Goal: Task Accomplishment & Management: Use online tool/utility

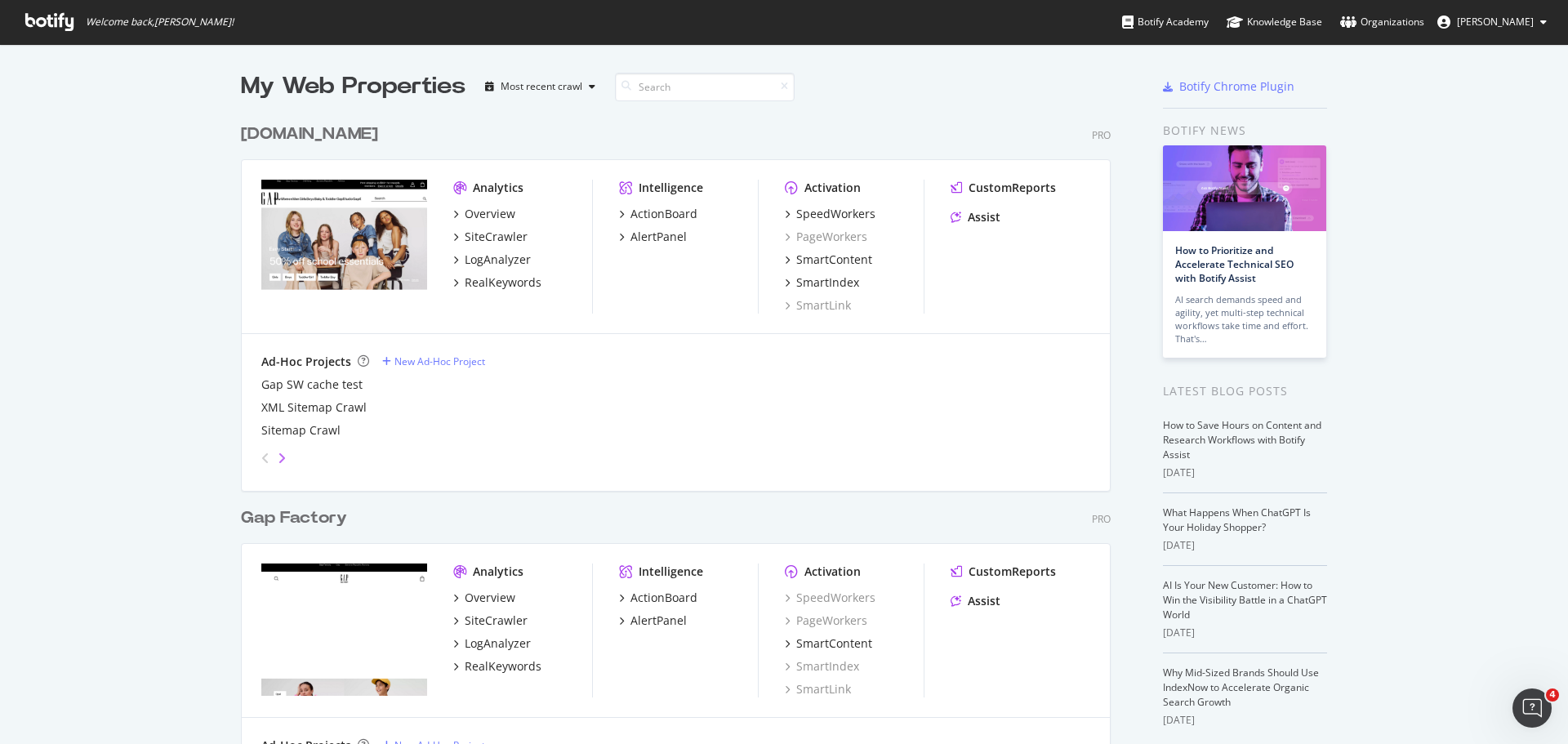
click at [277, 464] on icon "angle-right" at bounding box center [282, 458] width 8 height 13
click at [490, 210] on div "Overview" at bounding box center [490, 214] width 50 height 16
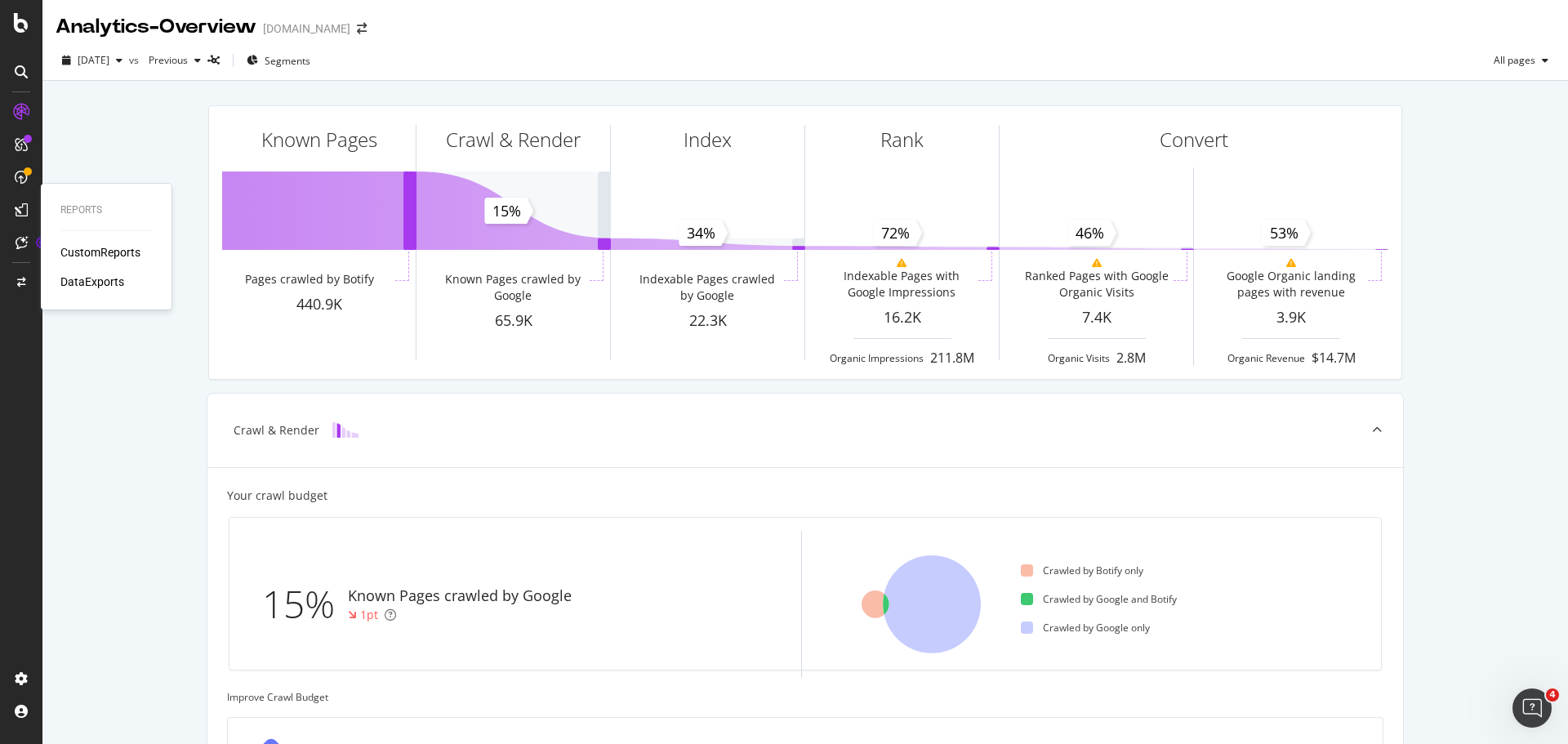
drag, startPoint x: 73, startPoint y: 249, endPoint x: 99, endPoint y: 252, distance: 26.2
click at [73, 249] on div "CustomReports" at bounding box center [100, 251] width 80 height 16
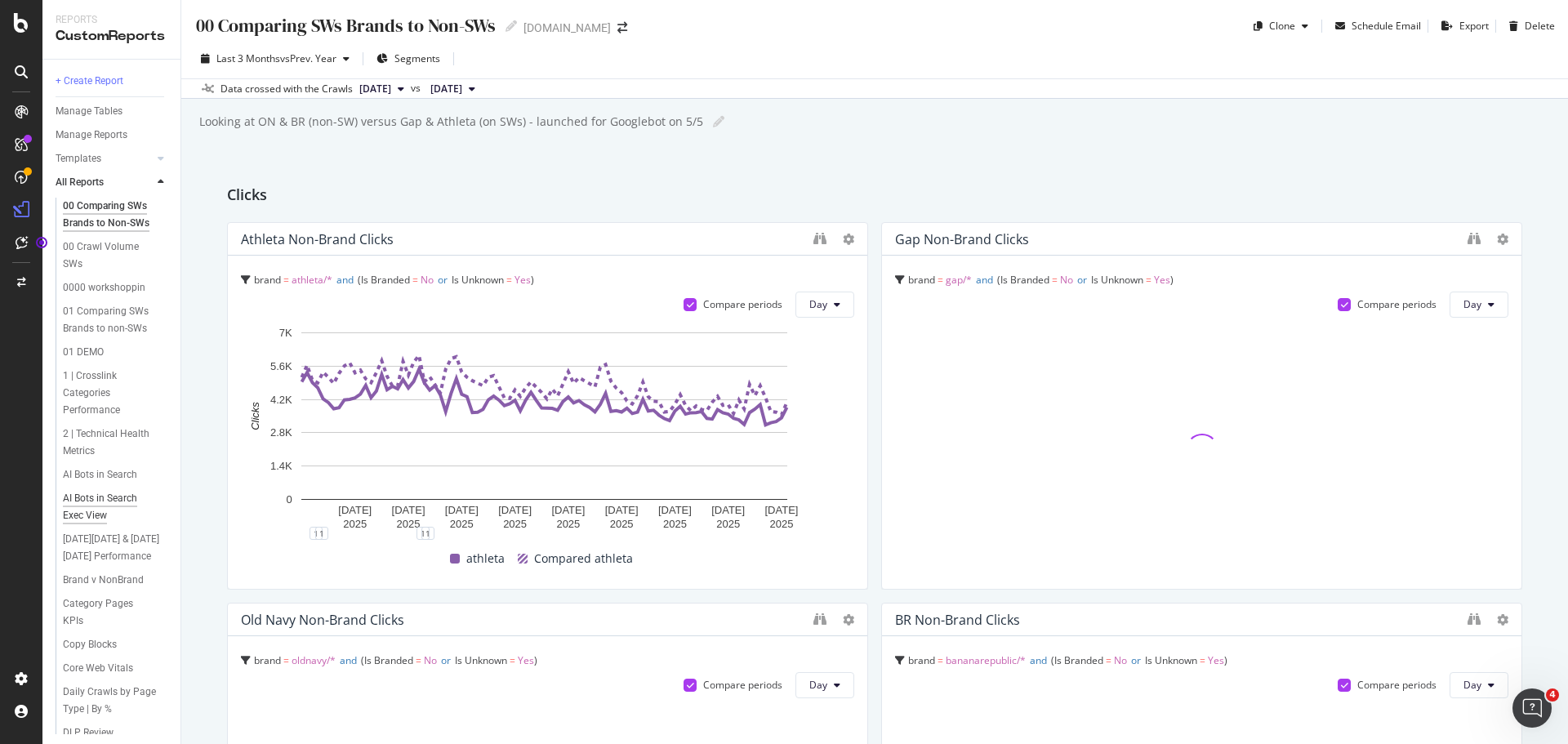
click at [91, 517] on div "AI Bots in Search Exec View" at bounding box center [110, 507] width 94 height 34
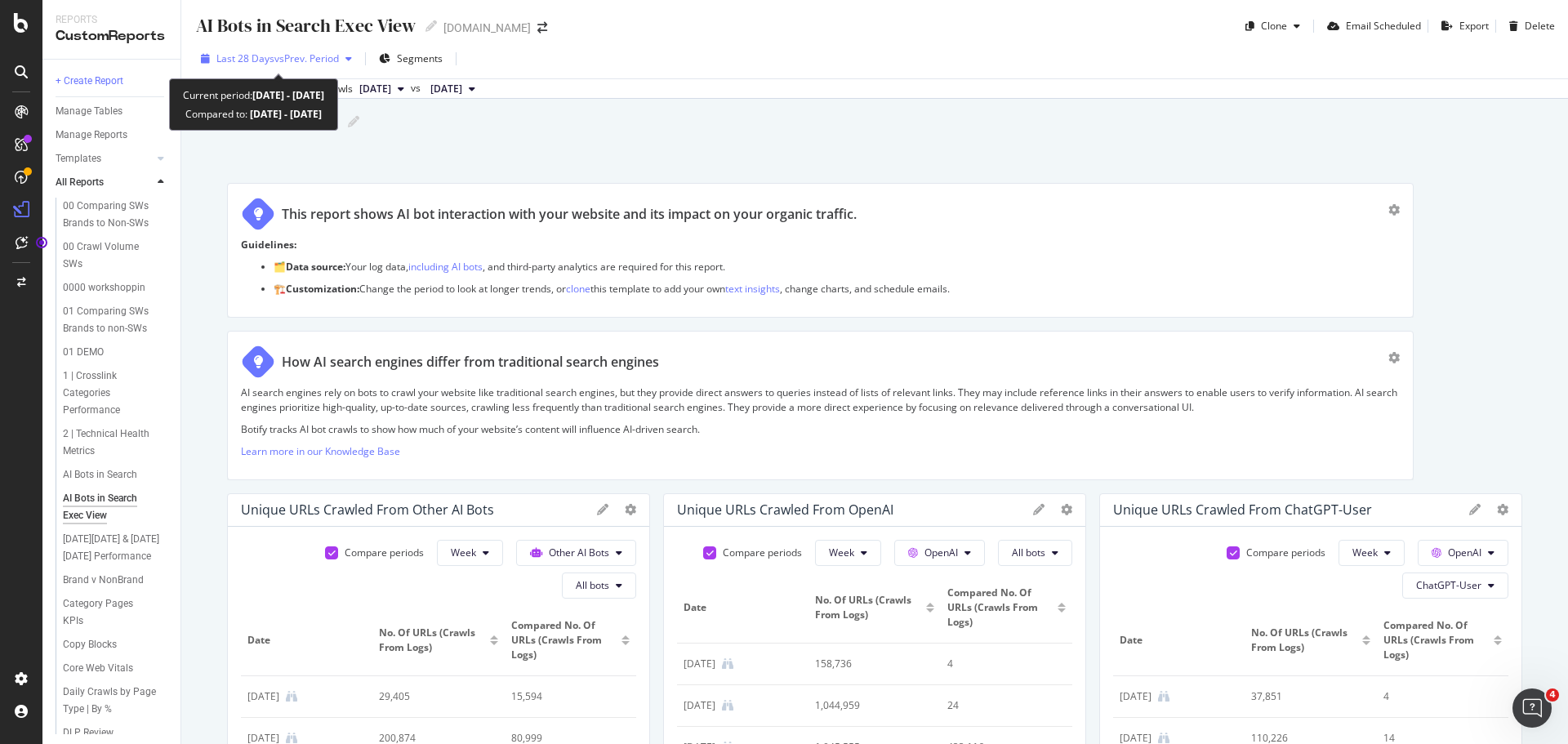
click at [256, 52] on span "Last 28 Days" at bounding box center [245, 58] width 58 height 14
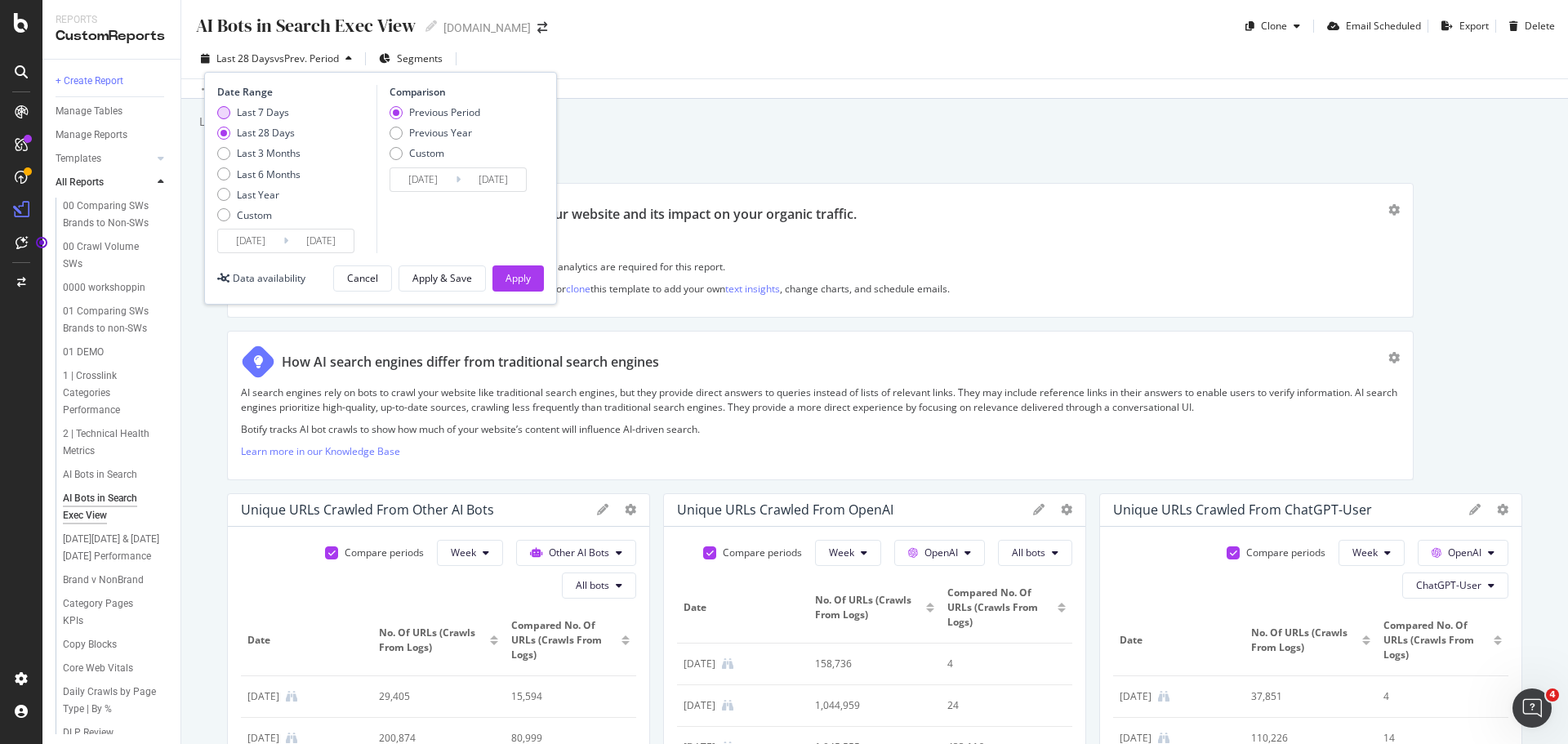
click at [247, 112] on div "Last 7 Days" at bounding box center [263, 112] width 52 height 14
type input "[DATE]"
click at [417, 133] on div "Previous Year" at bounding box center [441, 133] width 63 height 14
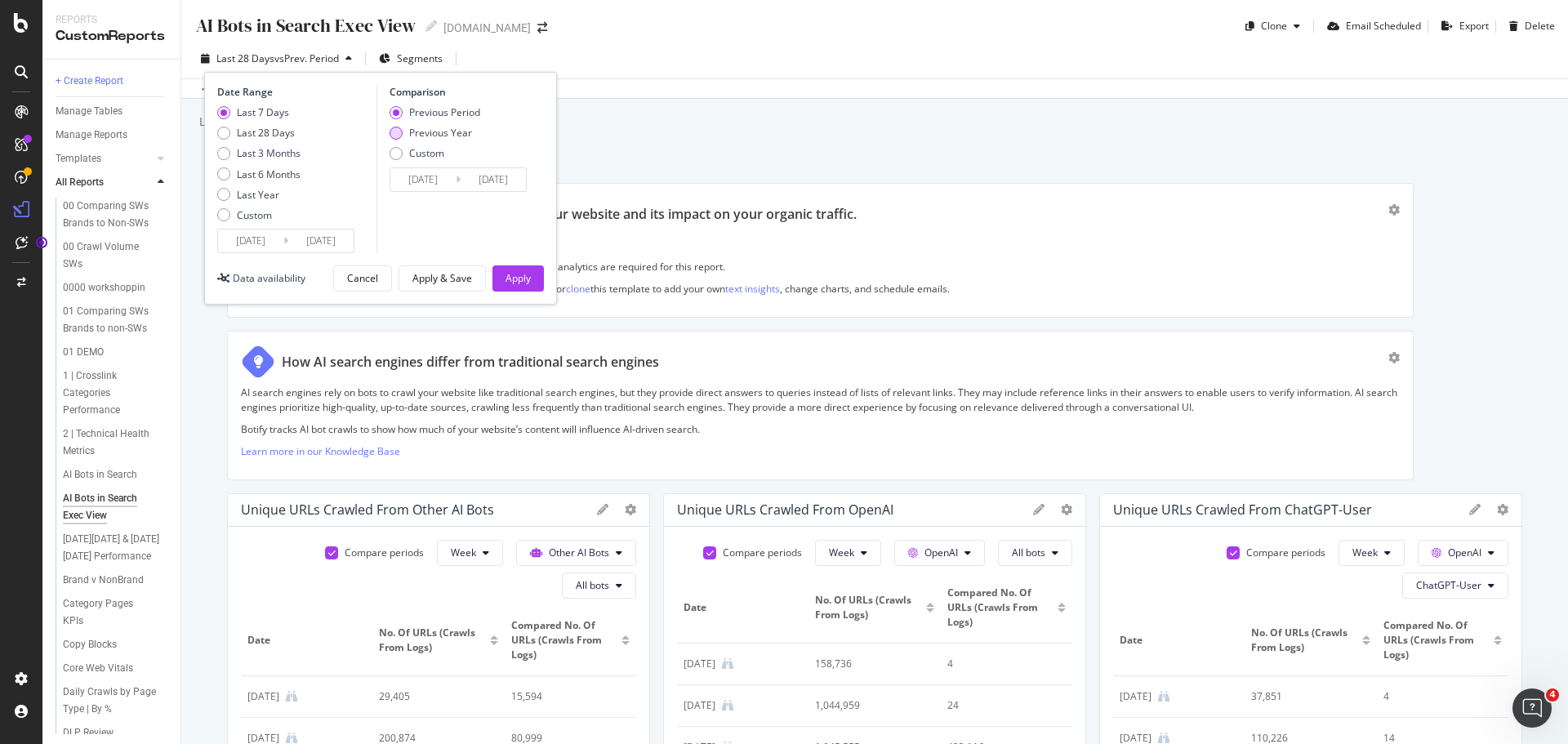
type input "[DATE]"
click at [271, 234] on input "[DATE]" at bounding box center [251, 240] width 66 height 23
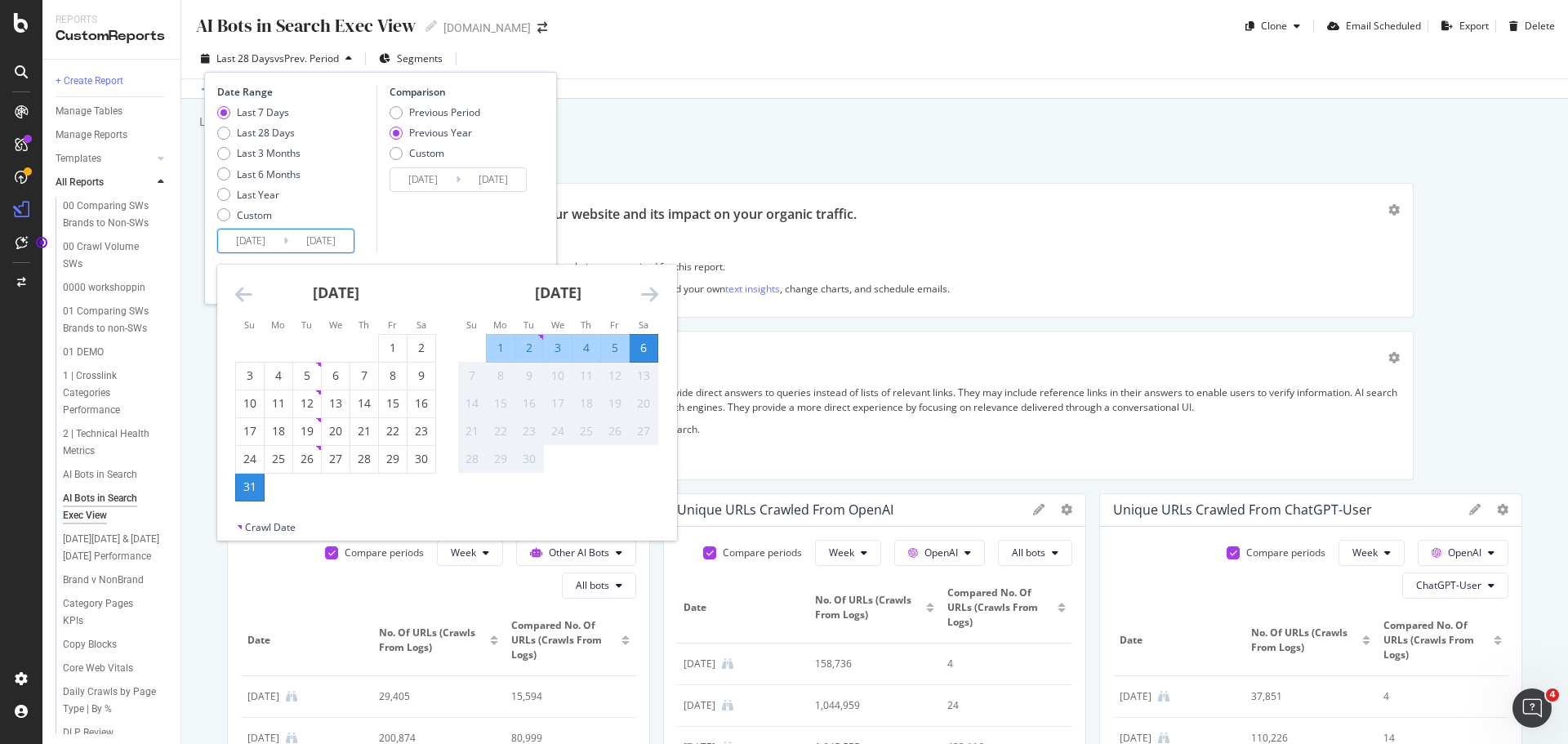
click at [523, 140] on div "Previous Period Previous Year Custom" at bounding box center [460, 135] width 142 height 61
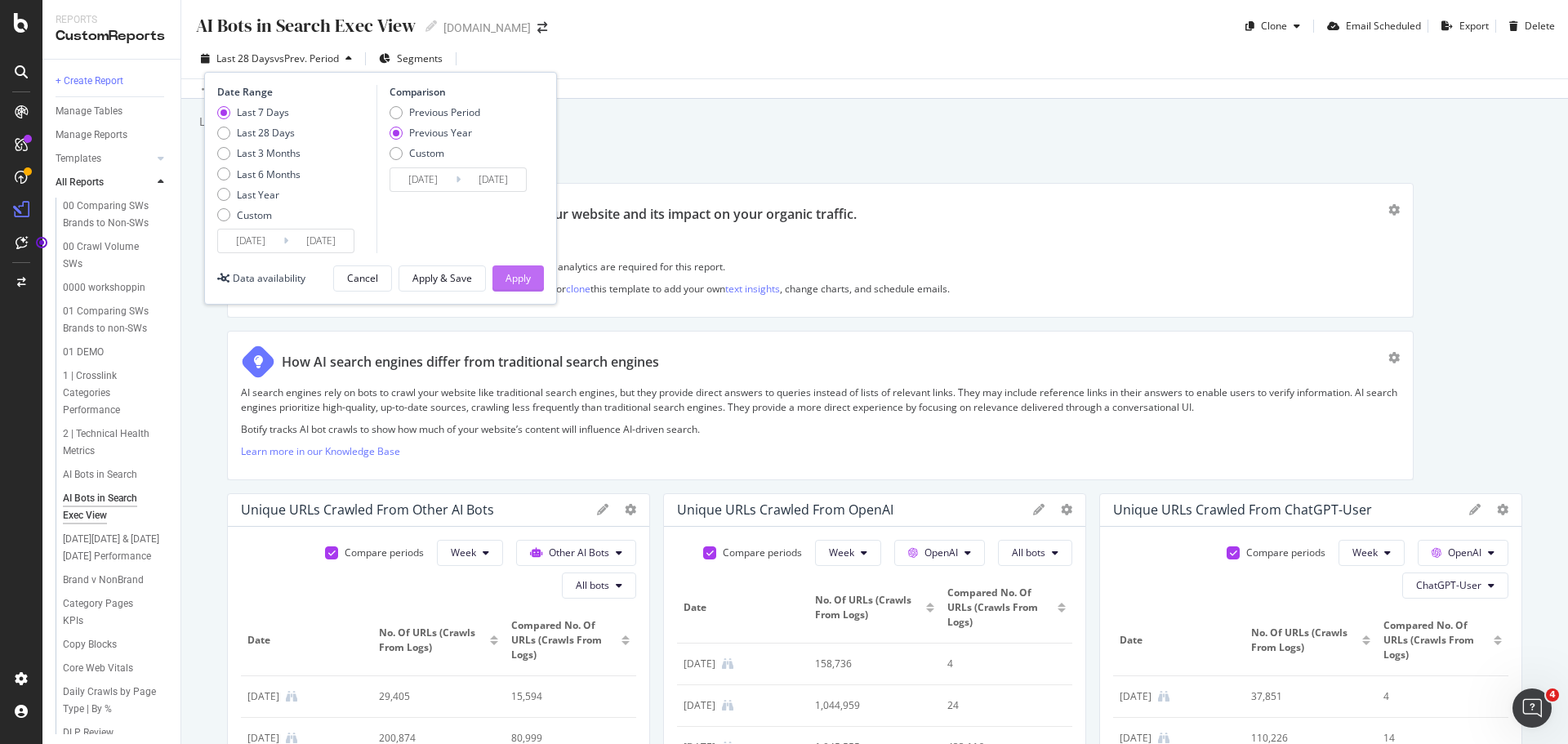
click at [514, 277] on div "Apply" at bounding box center [518, 277] width 25 height 14
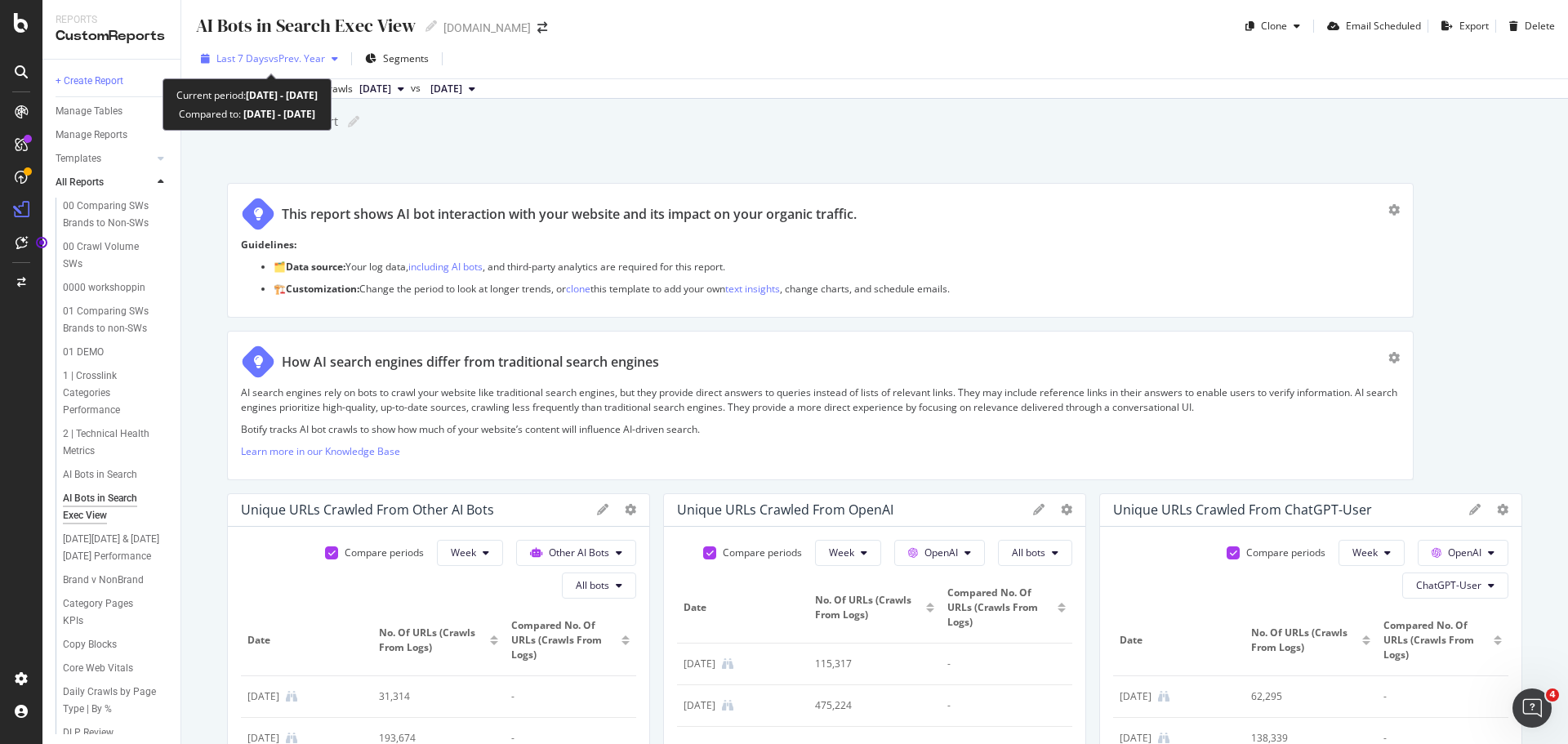
click at [324, 61] on span "vs Prev. Year" at bounding box center [297, 58] width 56 height 14
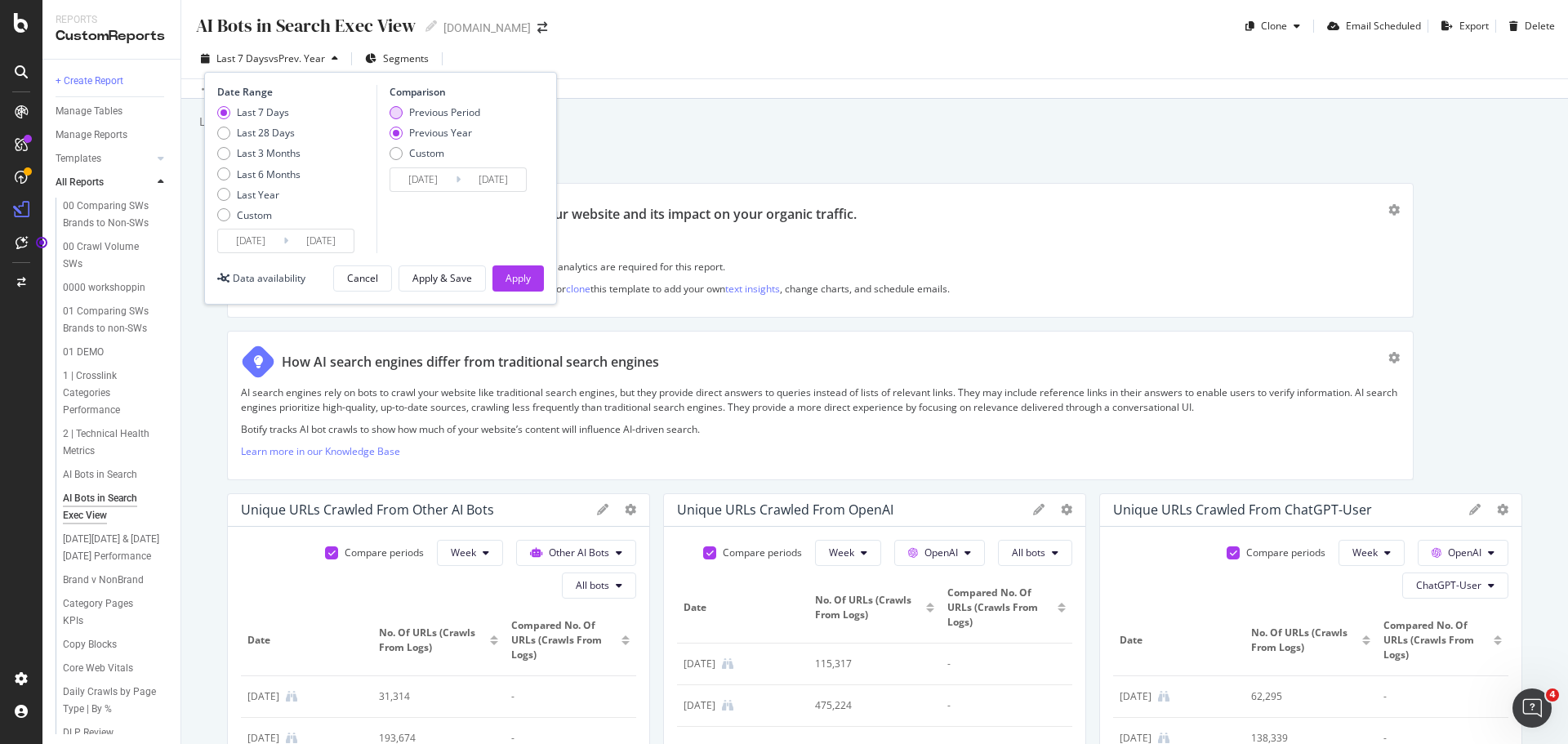
click at [445, 112] on div "Previous Period" at bounding box center [445, 112] width 71 height 14
type input "[DATE]"
click at [517, 285] on div "Apply" at bounding box center [518, 278] width 25 height 24
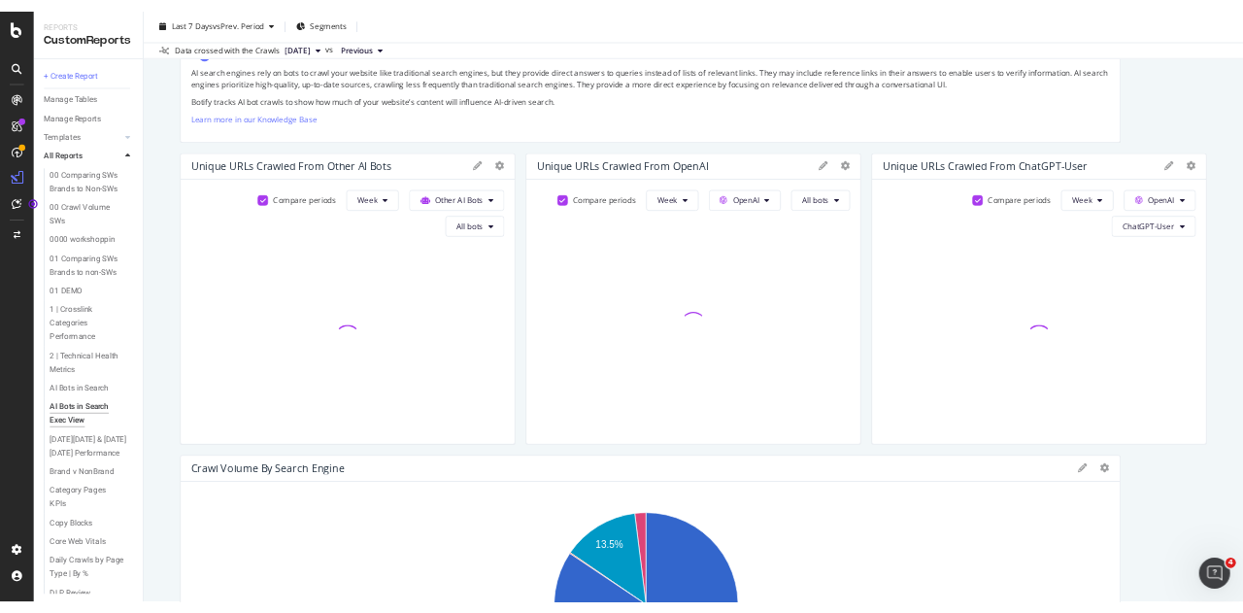
scroll to position [388, 0]
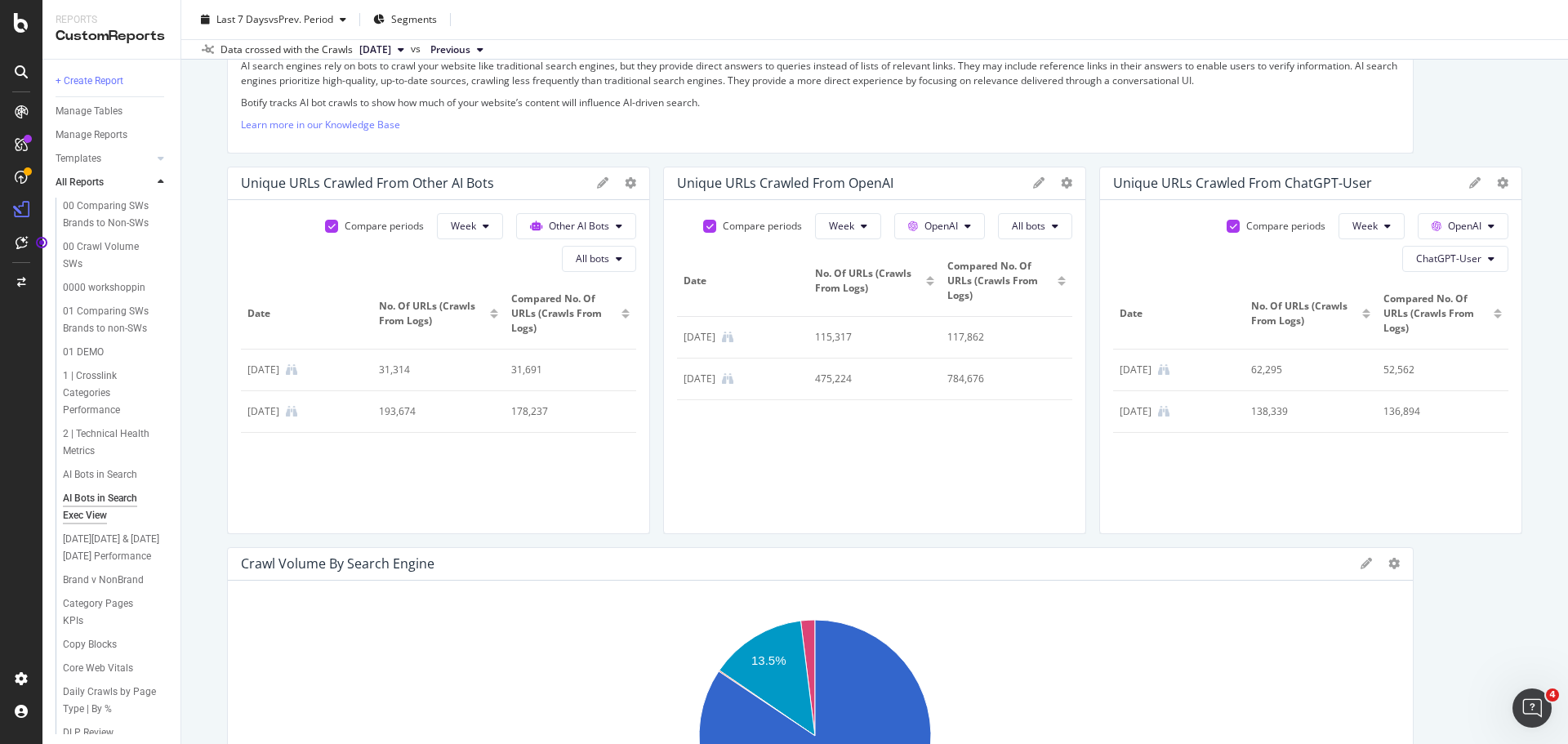
drag, startPoint x: 412, startPoint y: 372, endPoint x: 383, endPoint y: 372, distance: 29.0
click at [383, 372] on div "31,314" at bounding box center [432, 369] width 107 height 14
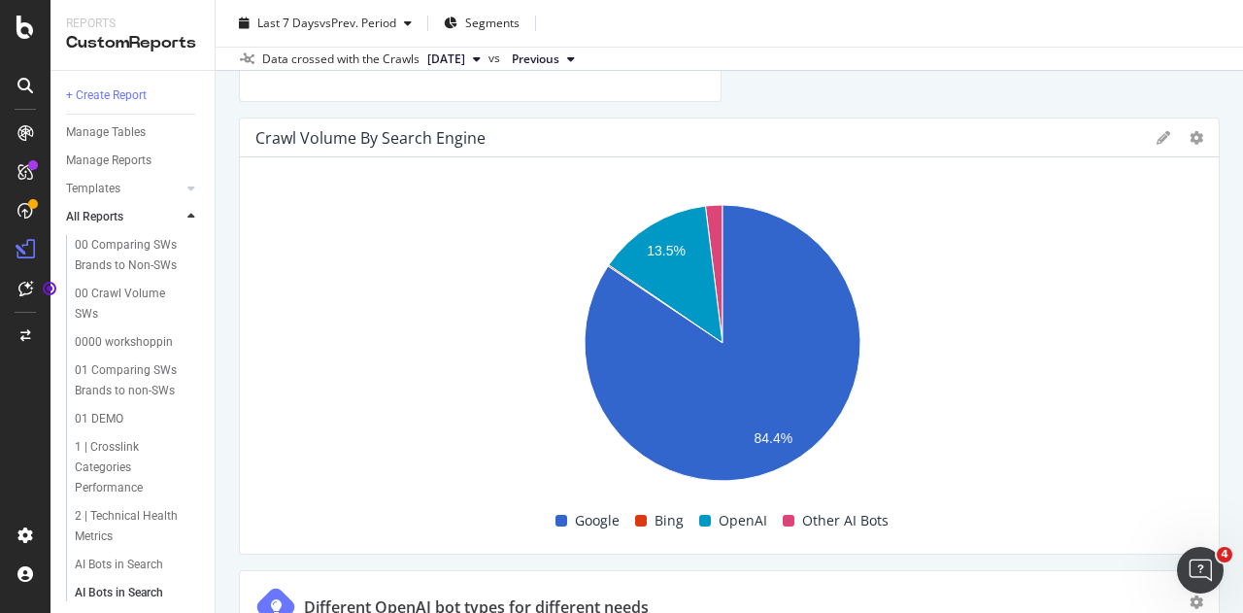
scroll to position [1360, 0]
click at [1190, 137] on icon at bounding box center [1197, 138] width 14 height 14
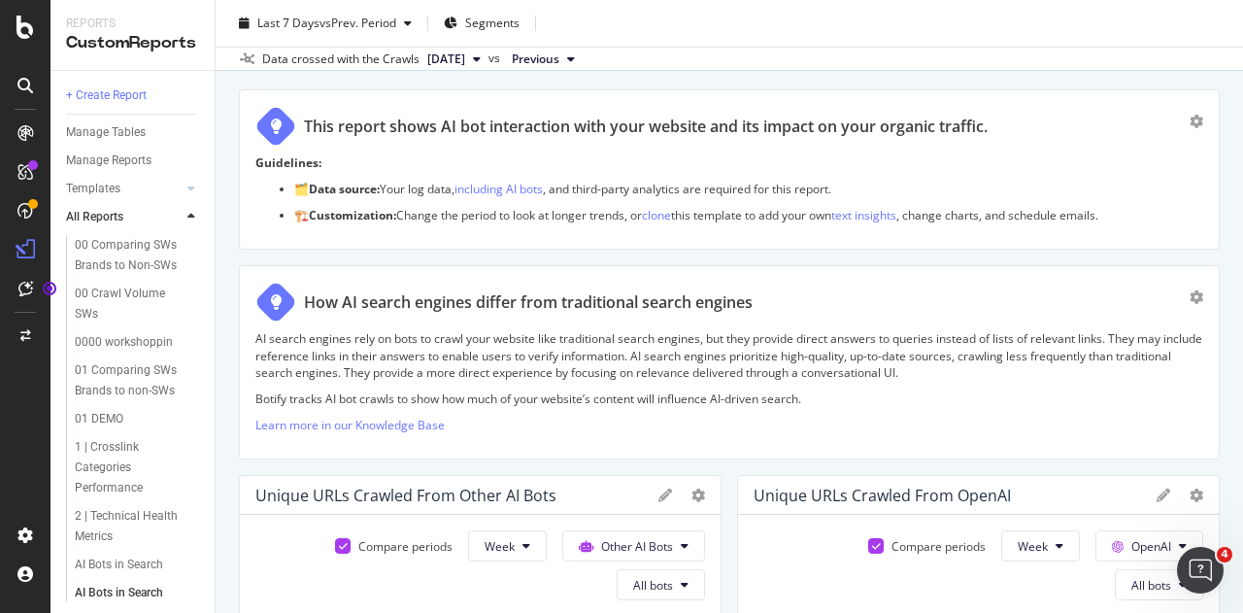
scroll to position [0, 0]
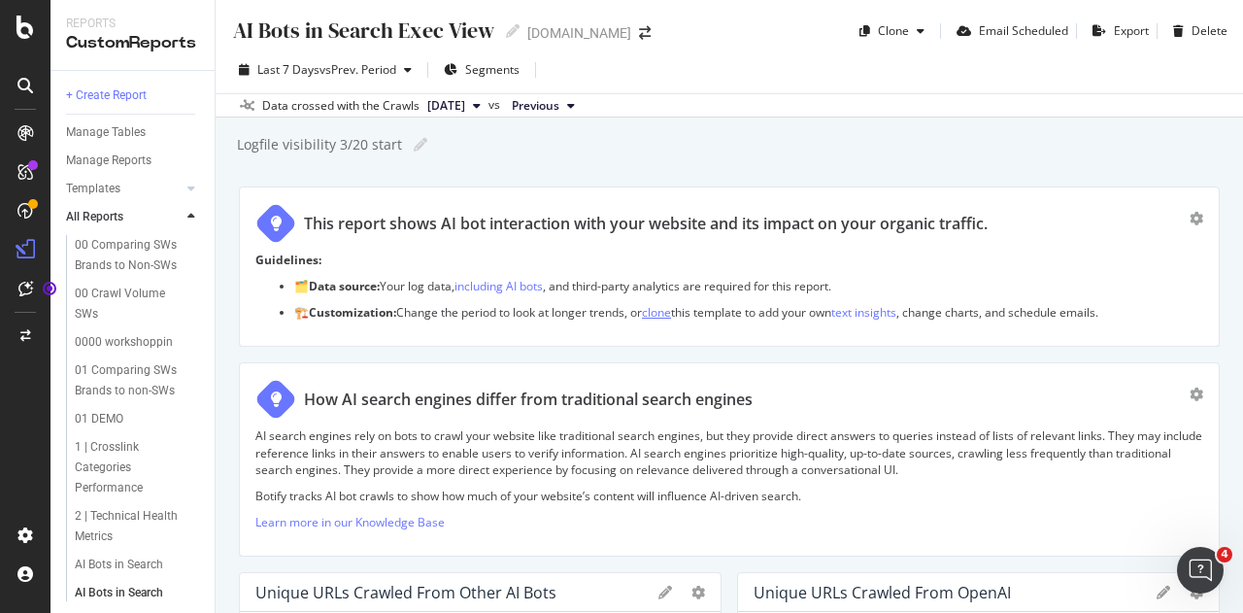
click at [671, 310] on link "clone" at bounding box center [656, 312] width 29 height 17
click at [909, 32] on div "button" at bounding box center [920, 31] width 23 height 12
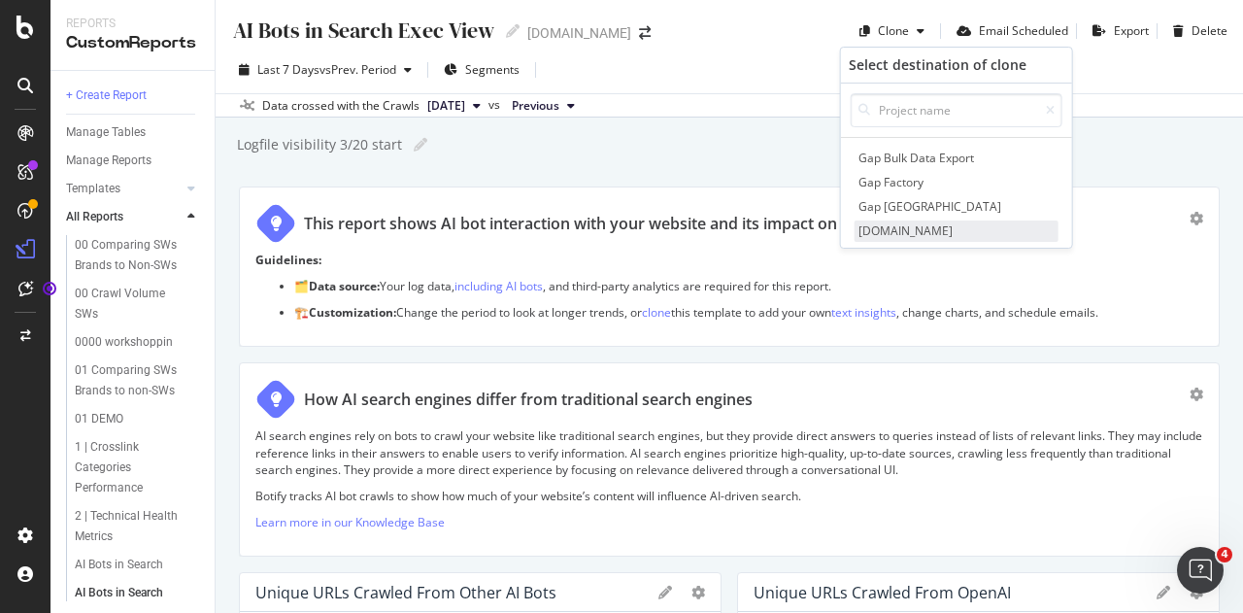
click at [899, 230] on span "[DOMAIN_NAME]" at bounding box center [957, 230] width 204 height 20
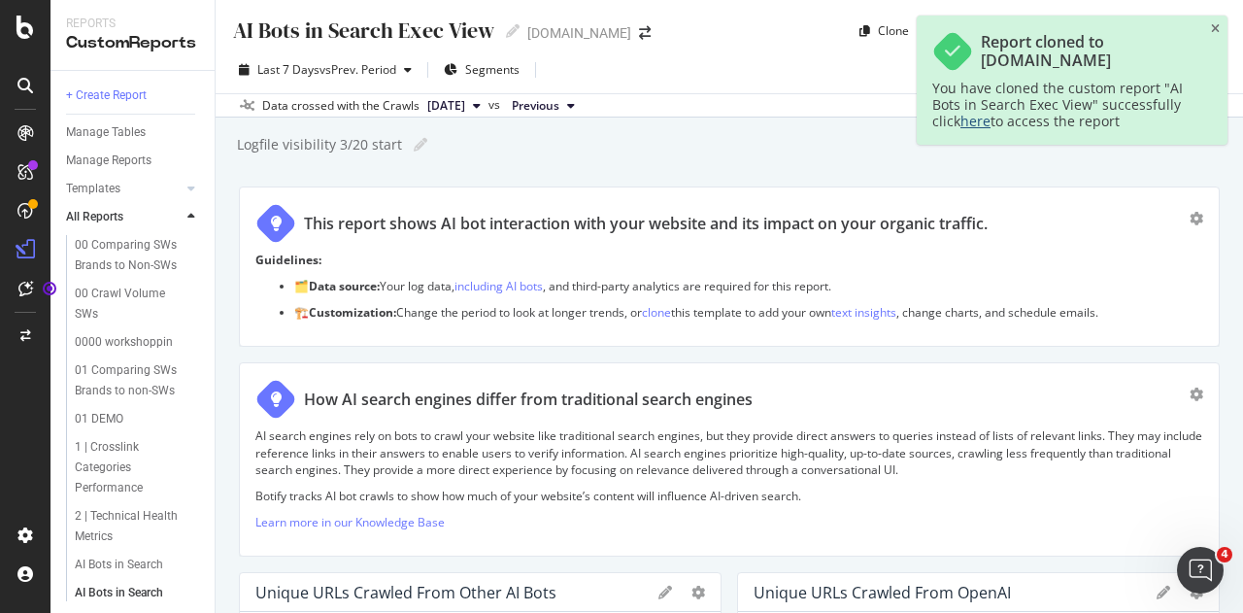
click at [973, 118] on link "here" at bounding box center [976, 121] width 30 height 18
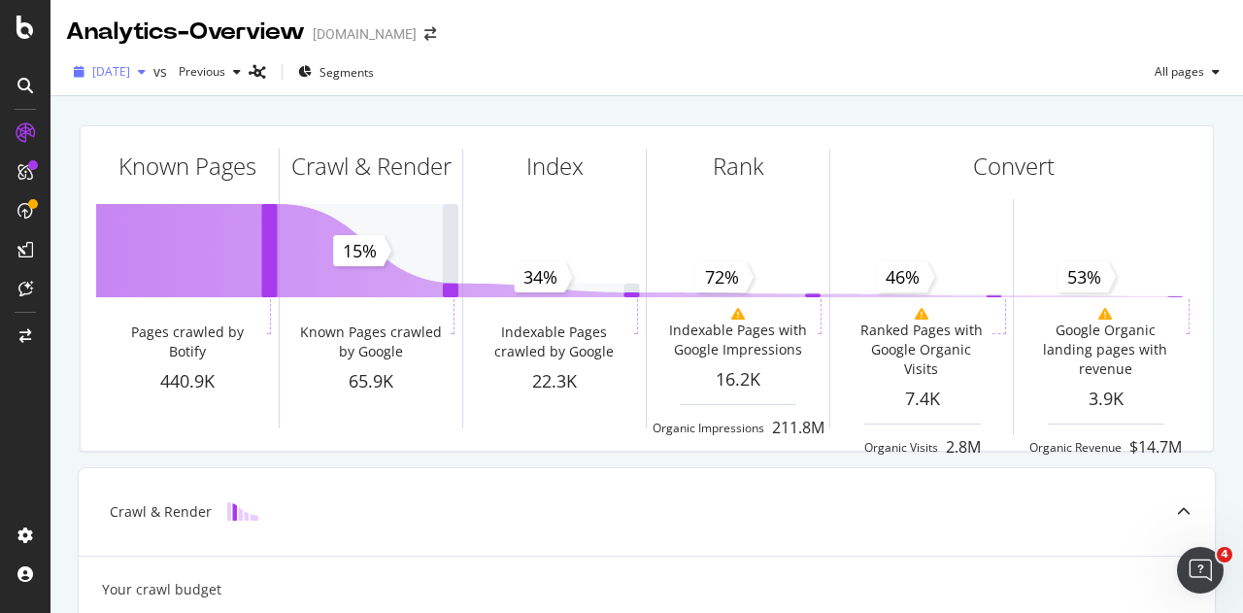
click at [146, 72] on icon "button" at bounding box center [142, 72] width 8 height 12
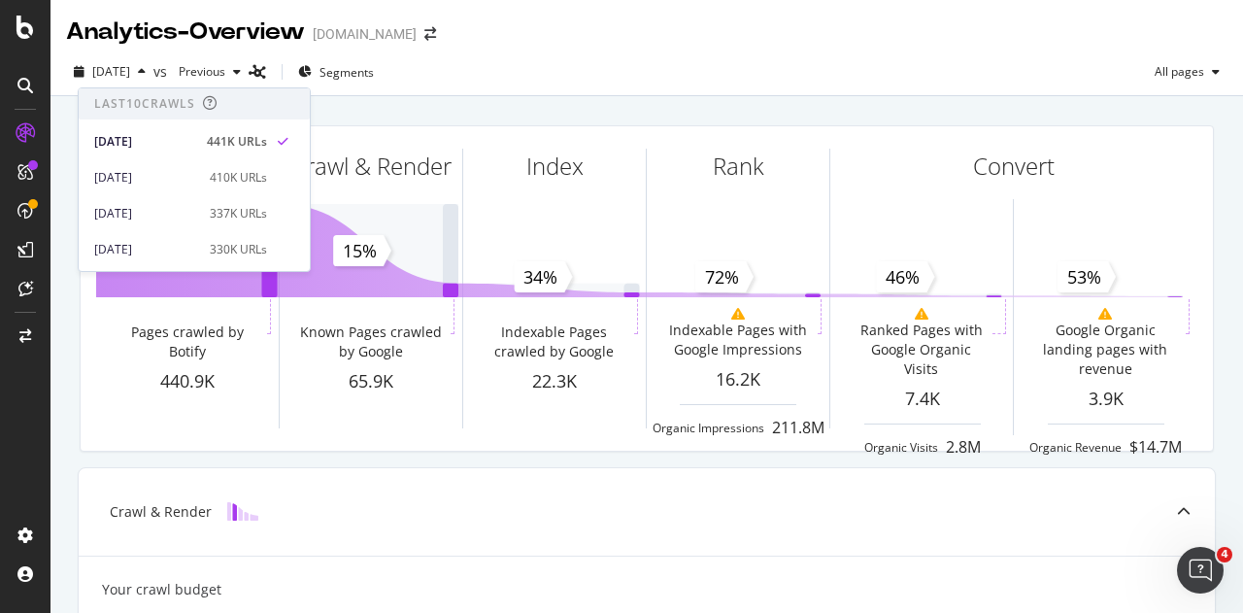
click at [559, 69] on div "2025 Sep. 3rd vs Previous Segments All pages" at bounding box center [647, 75] width 1193 height 39
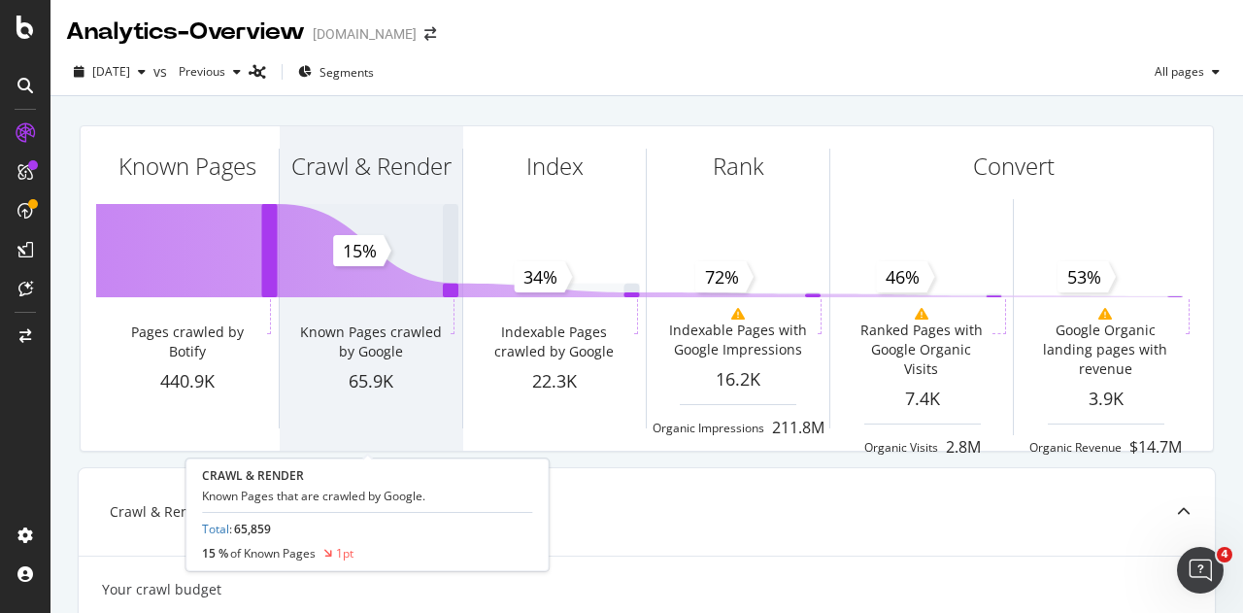
click at [350, 251] on div "Crawl & Render" at bounding box center [371, 201] width 183 height 150
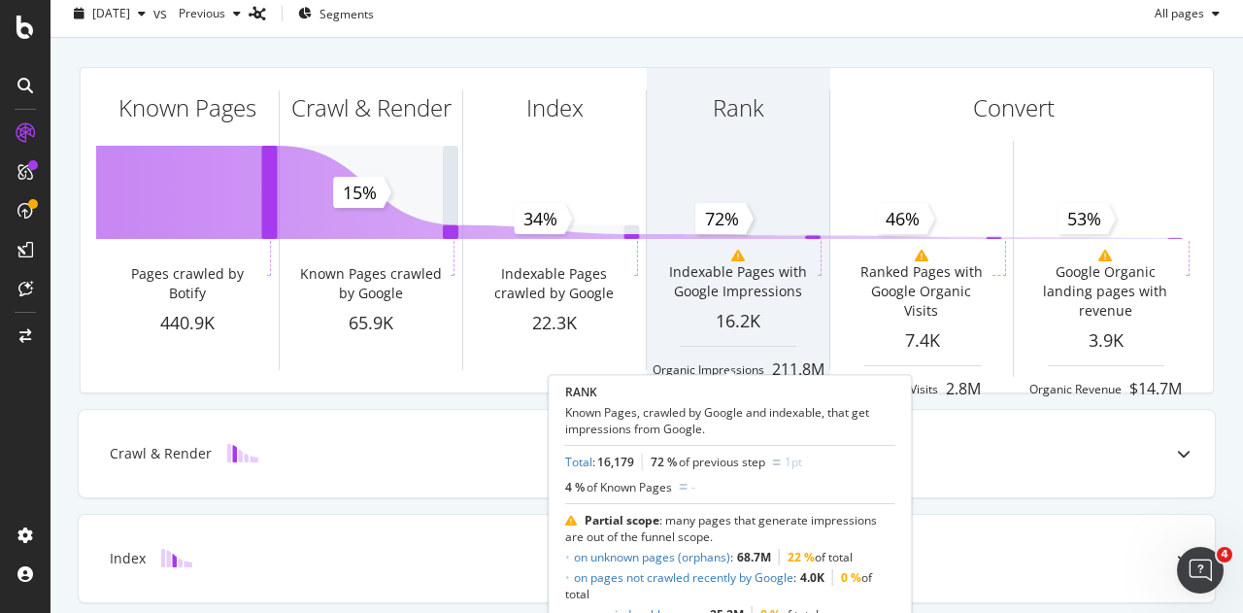
scroll to position [97, 0]
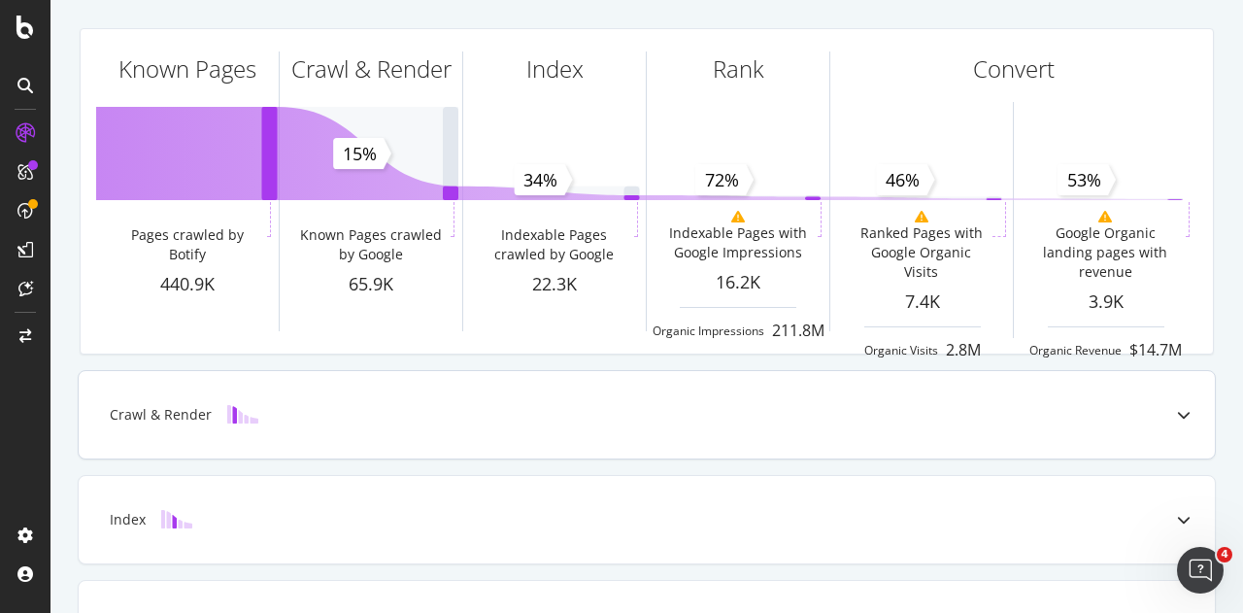
click at [1177, 415] on icon at bounding box center [1184, 415] width 14 height 14
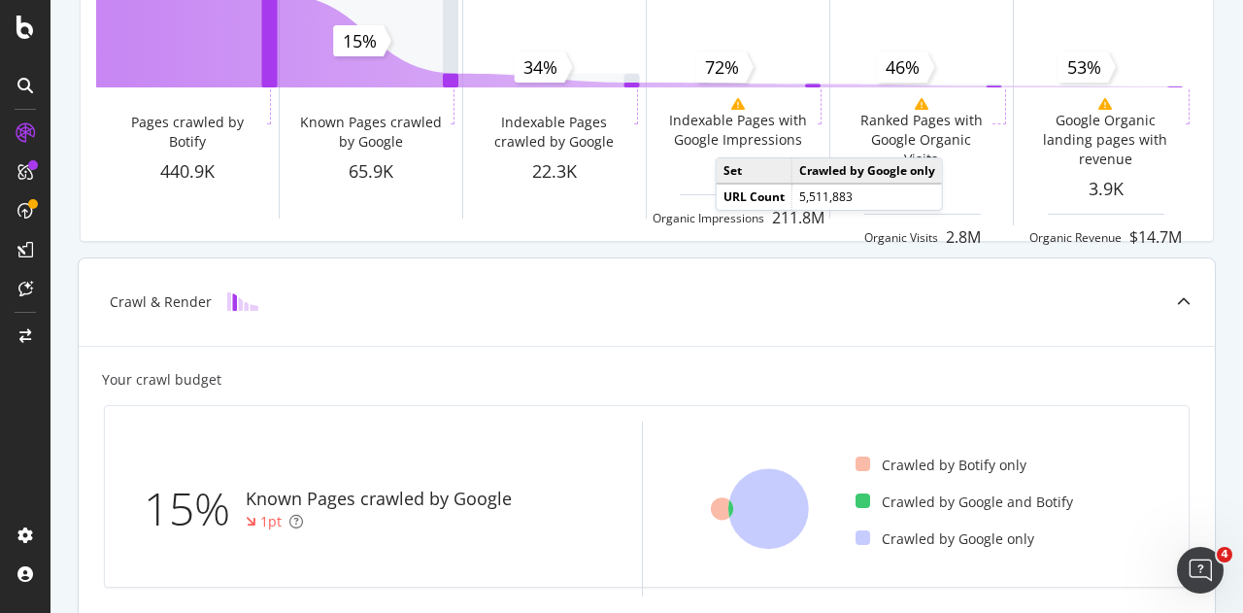
scroll to position [0, 0]
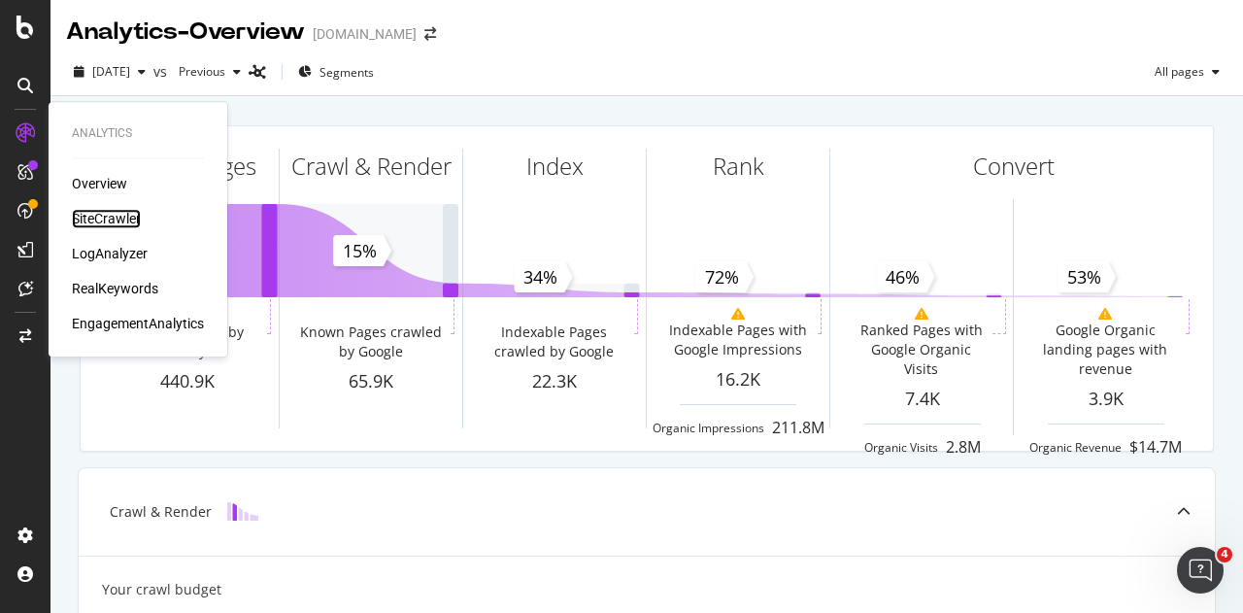
click at [99, 219] on div "SiteCrawler" at bounding box center [106, 218] width 69 height 19
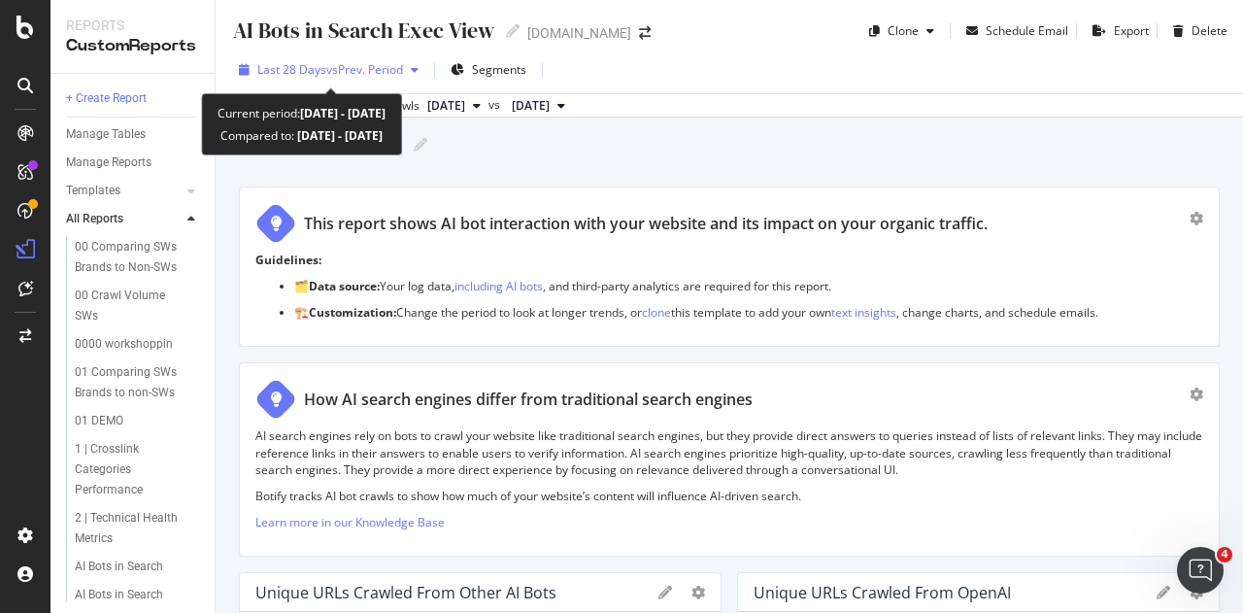
click at [376, 65] on span "vs Prev. Period" at bounding box center [364, 69] width 77 height 17
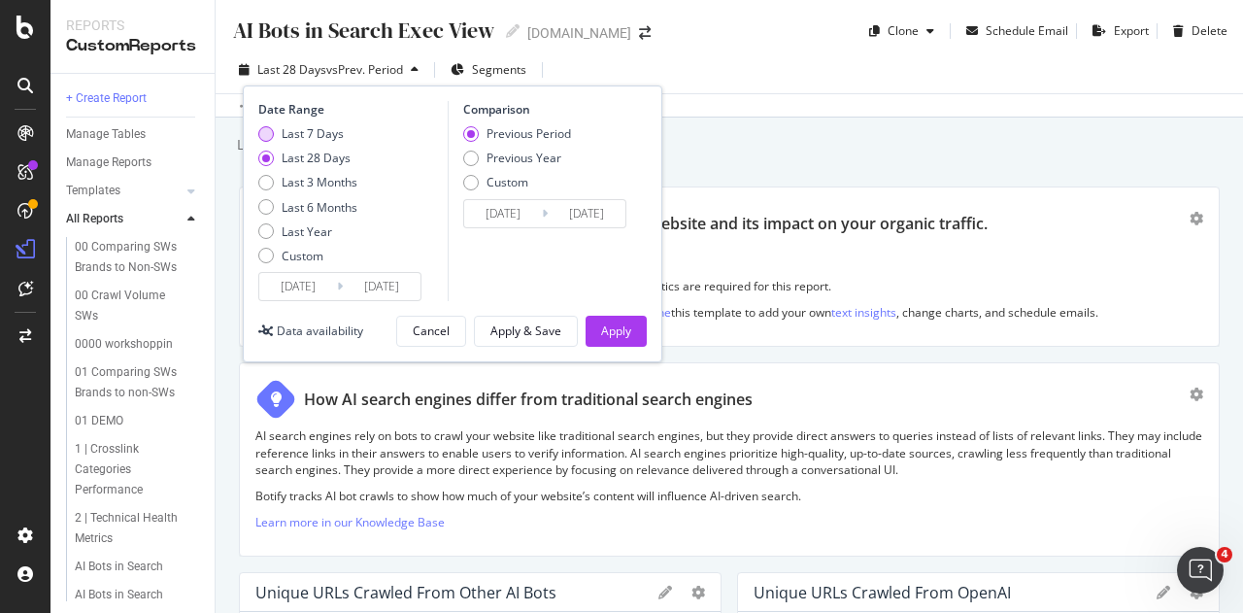
click at [320, 131] on div "Last 7 Days" at bounding box center [313, 133] width 62 height 17
type input "[DATE]"
click at [372, 289] on input "[DATE]" at bounding box center [382, 286] width 78 height 27
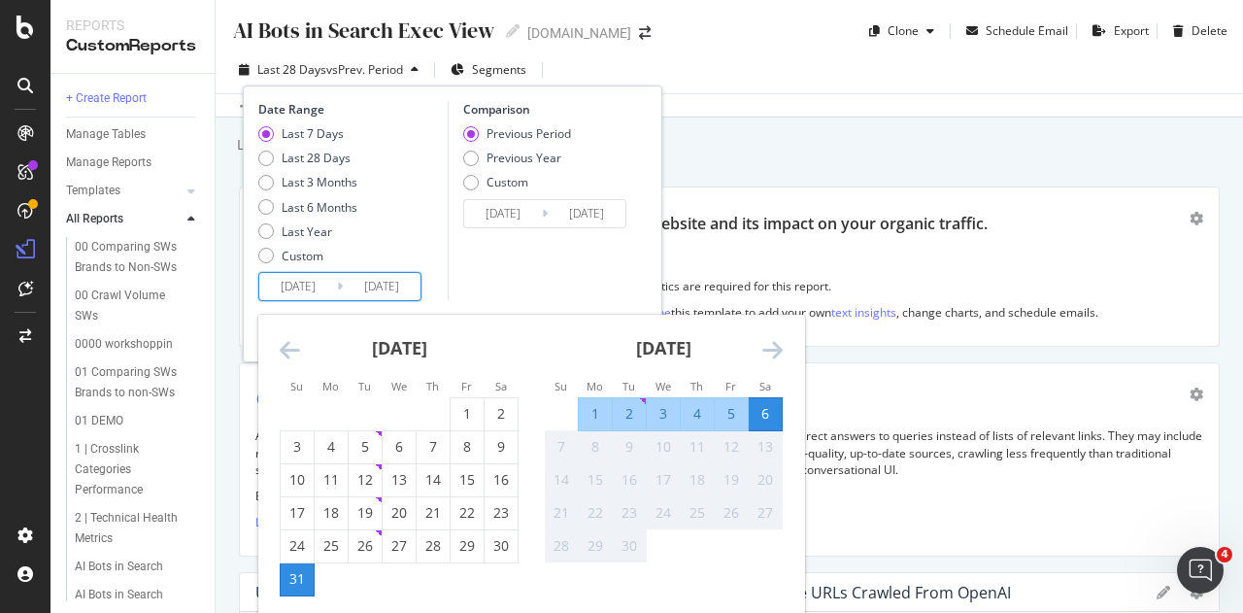
click at [501, 269] on div "Comparison Previous Period Previous Year Custom 2025/08/24 Navigate forward to …" at bounding box center [540, 201] width 185 height 200
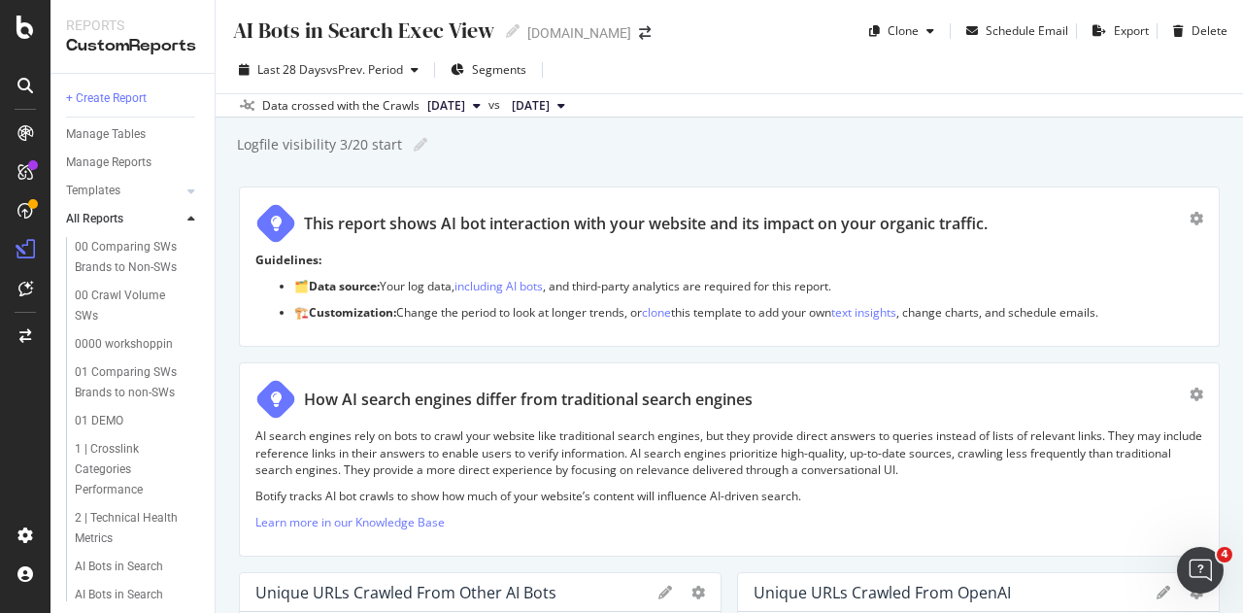
click at [455, 24] on div "AI Bots in Search Exec View" at bounding box center [362, 31] width 263 height 30
click at [418, 27] on input "AI Bots in Search Exec View" at bounding box center [363, 30] width 265 height 26
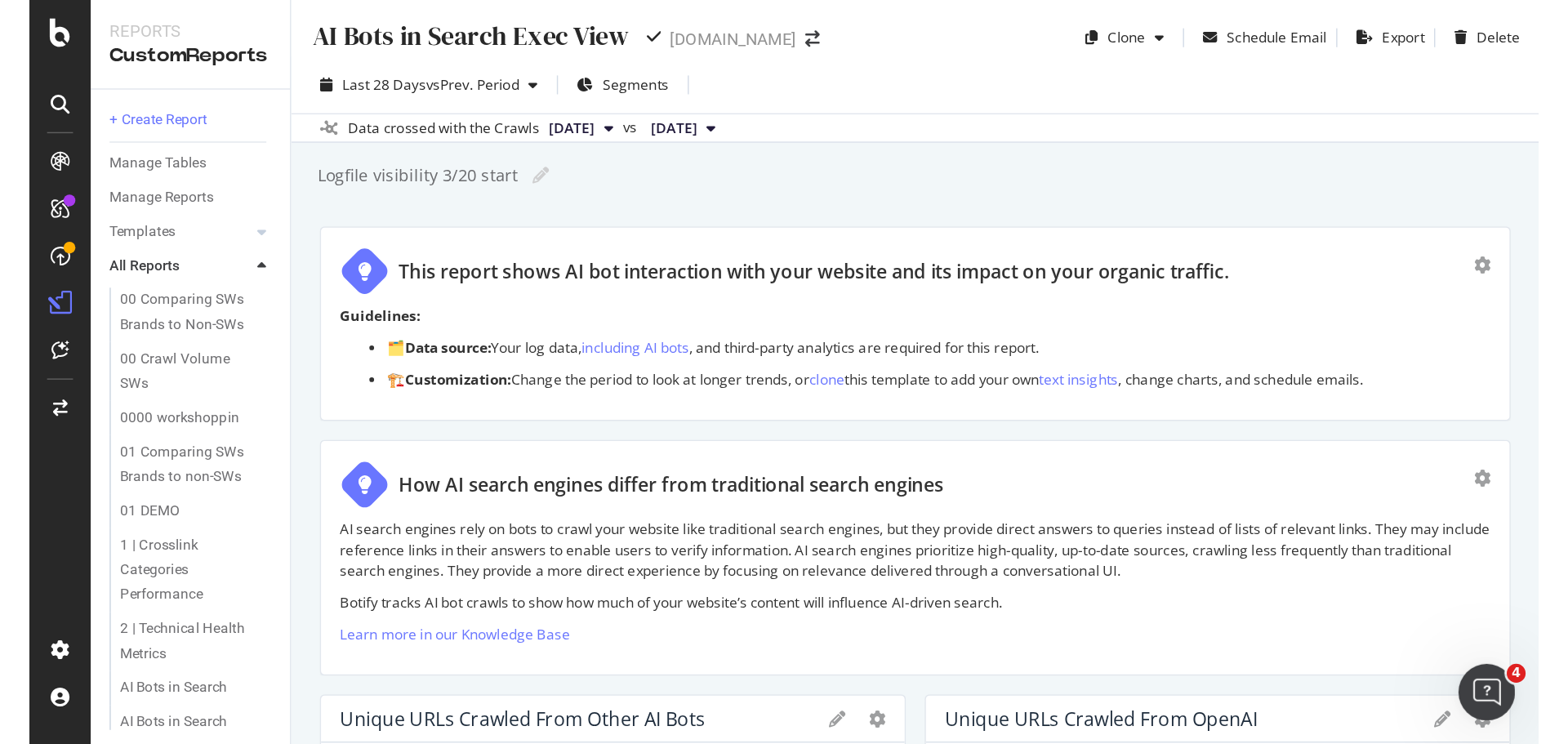
scroll to position [2, 0]
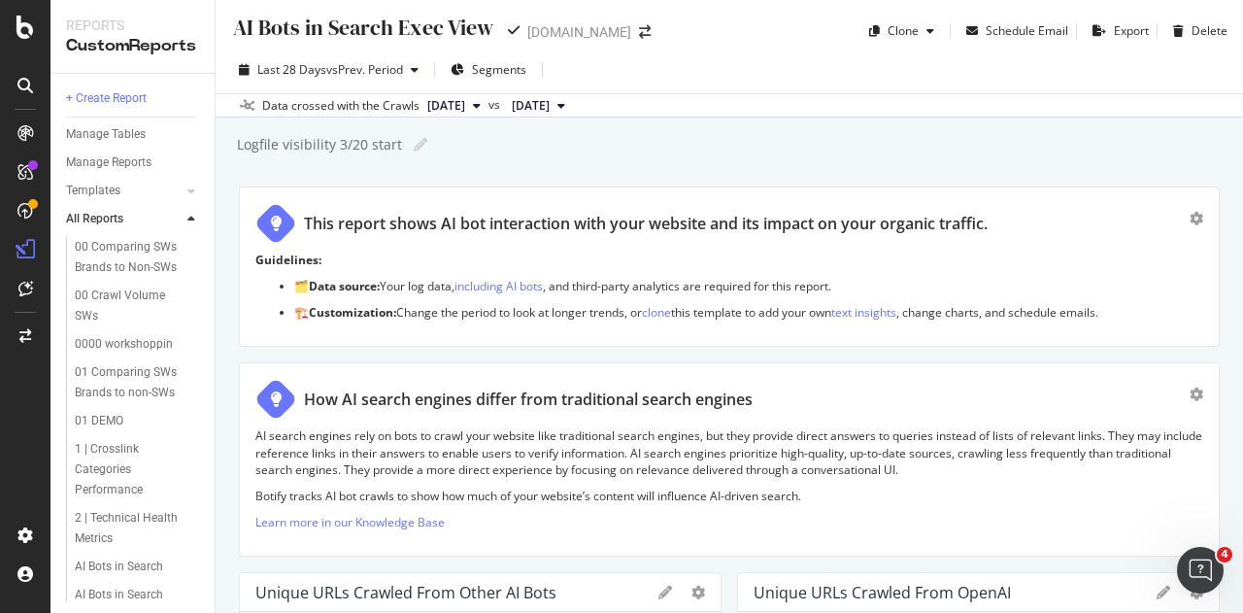
drag, startPoint x: 398, startPoint y: 28, endPoint x: 483, endPoint y: 31, distance: 84.5
click at [483, 31] on input "AI Bots in Search Exec View" at bounding box center [363, 30] width 265 height 26
type input "AI Bots in Search Weekly"
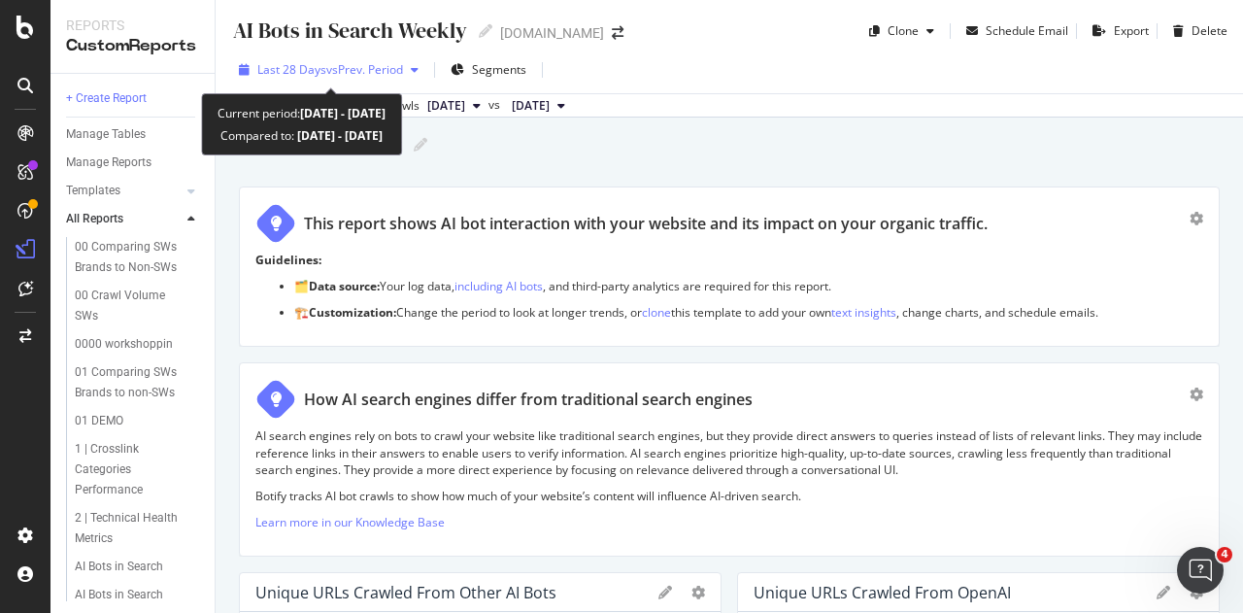
click at [403, 67] on span "vs Prev. Period" at bounding box center [364, 69] width 77 height 17
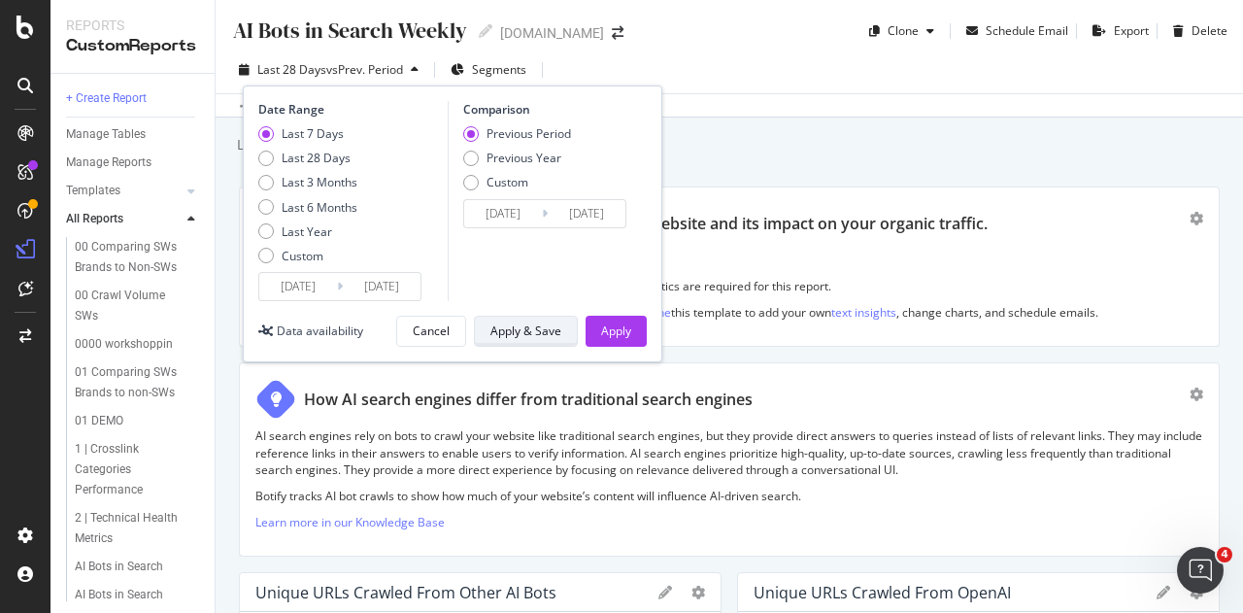
click at [535, 330] on div "Apply & Save" at bounding box center [525, 330] width 71 height 17
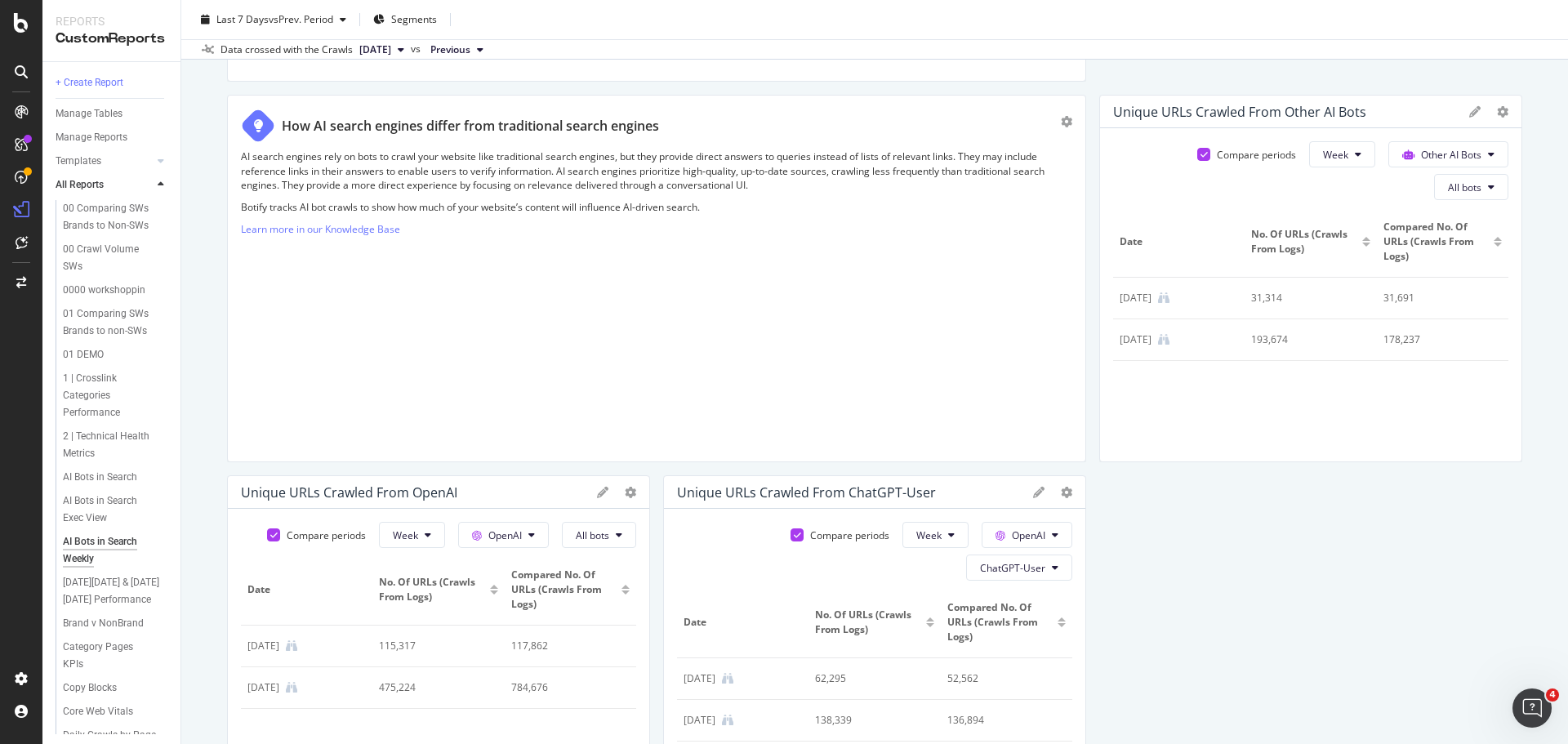
scroll to position [245, 0]
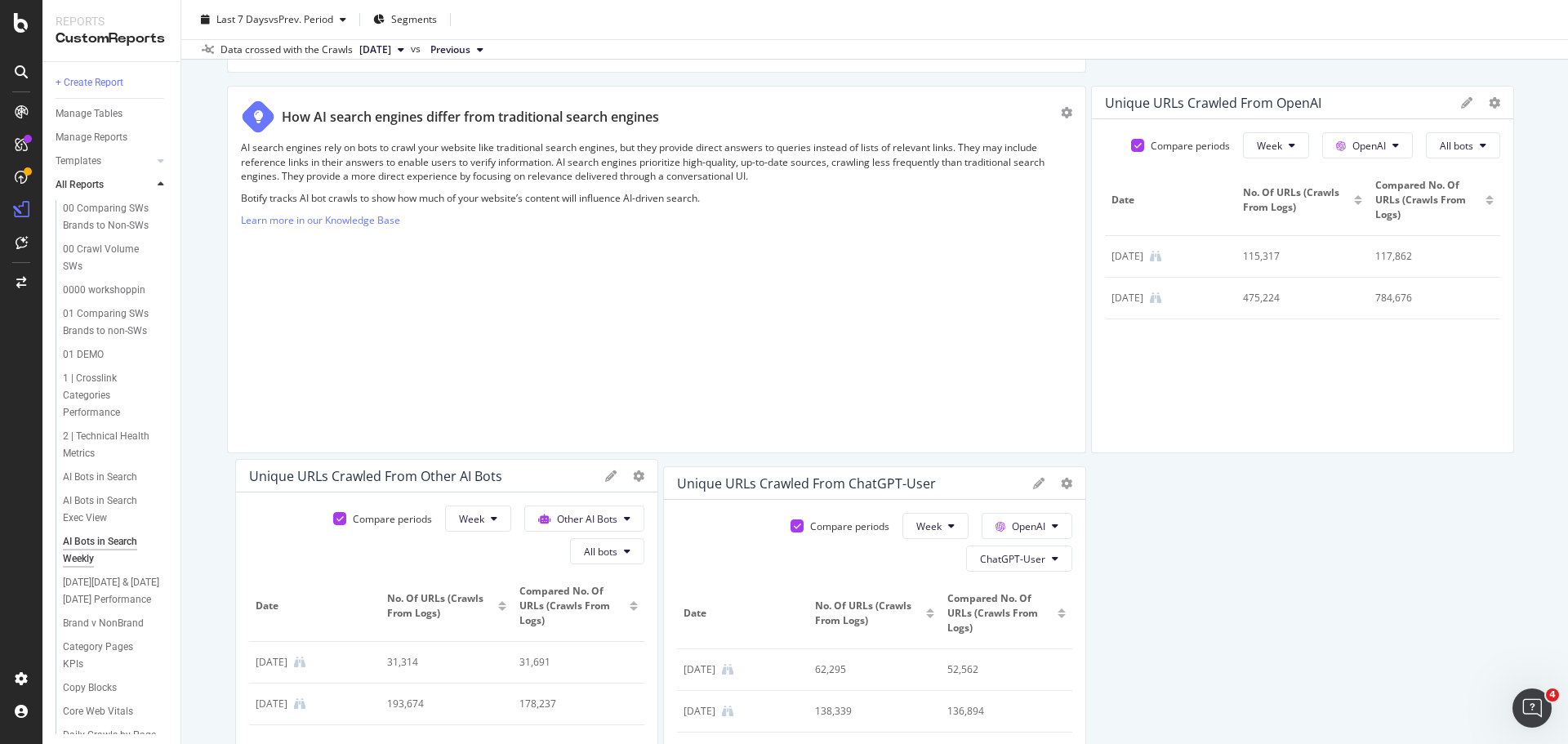
drag, startPoint x: 1180, startPoint y: 103, endPoint x: 250, endPoint y: 477, distance: 1002.4
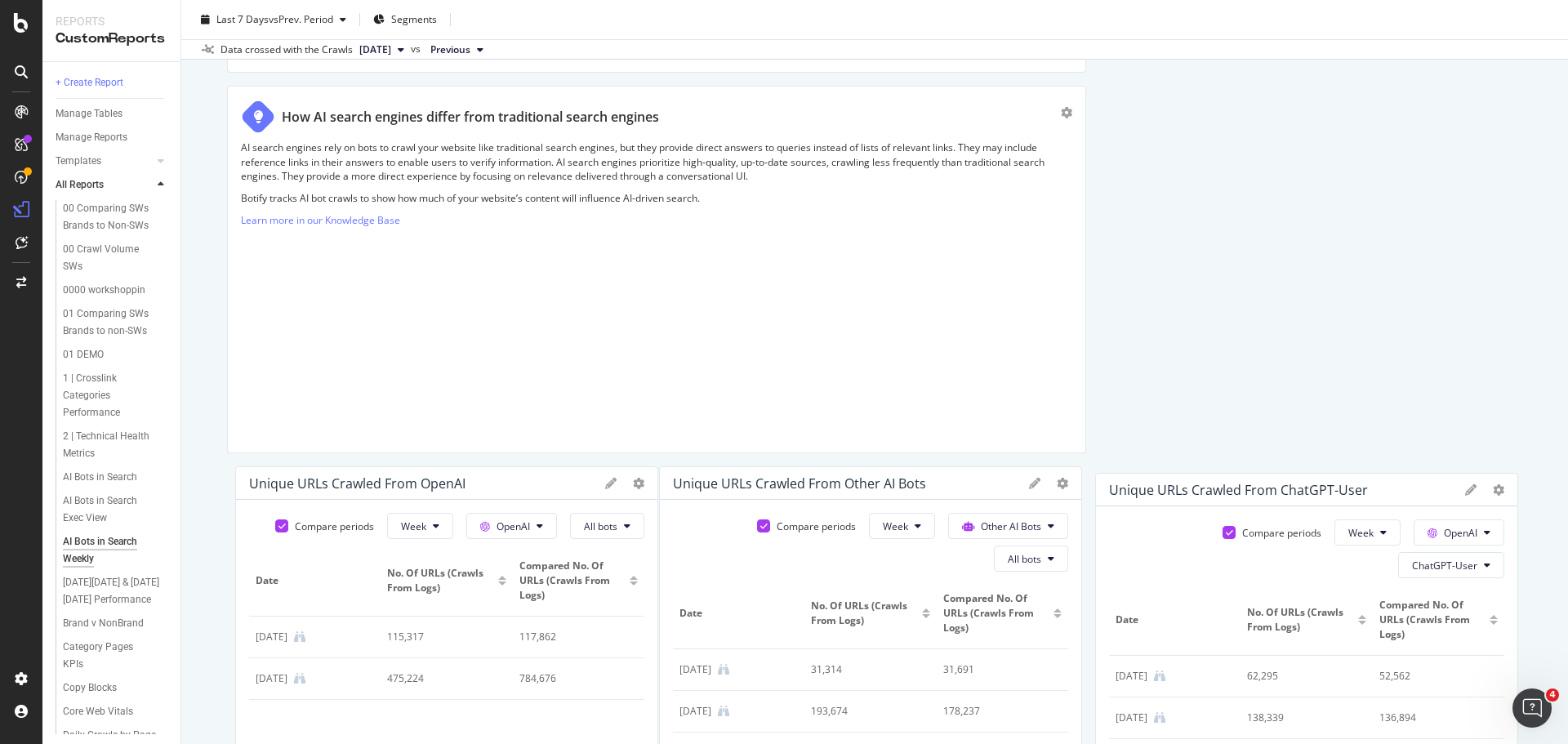
drag, startPoint x: 752, startPoint y: 483, endPoint x: 1181, endPoint y: 485, distance: 429.0
click at [1044, 491] on div "Unique URLs Crawled from ChatGPT-User" at bounding box center [1238, 489] width 259 height 16
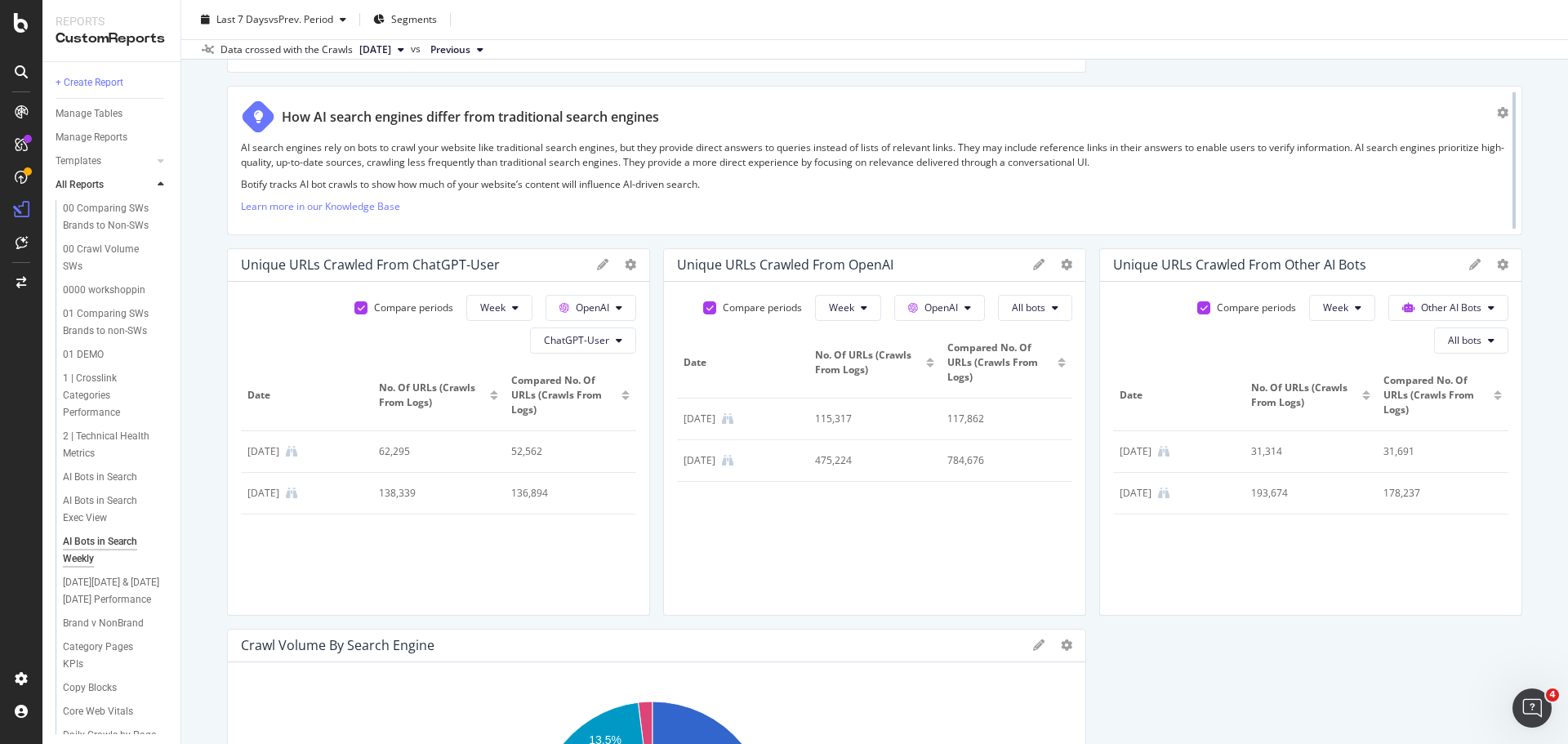
drag, startPoint x: 1066, startPoint y: 182, endPoint x: 1494, endPoint y: 166, distance: 428.3
click at [1044, 166] on div at bounding box center [1513, 161] width 16 height 150
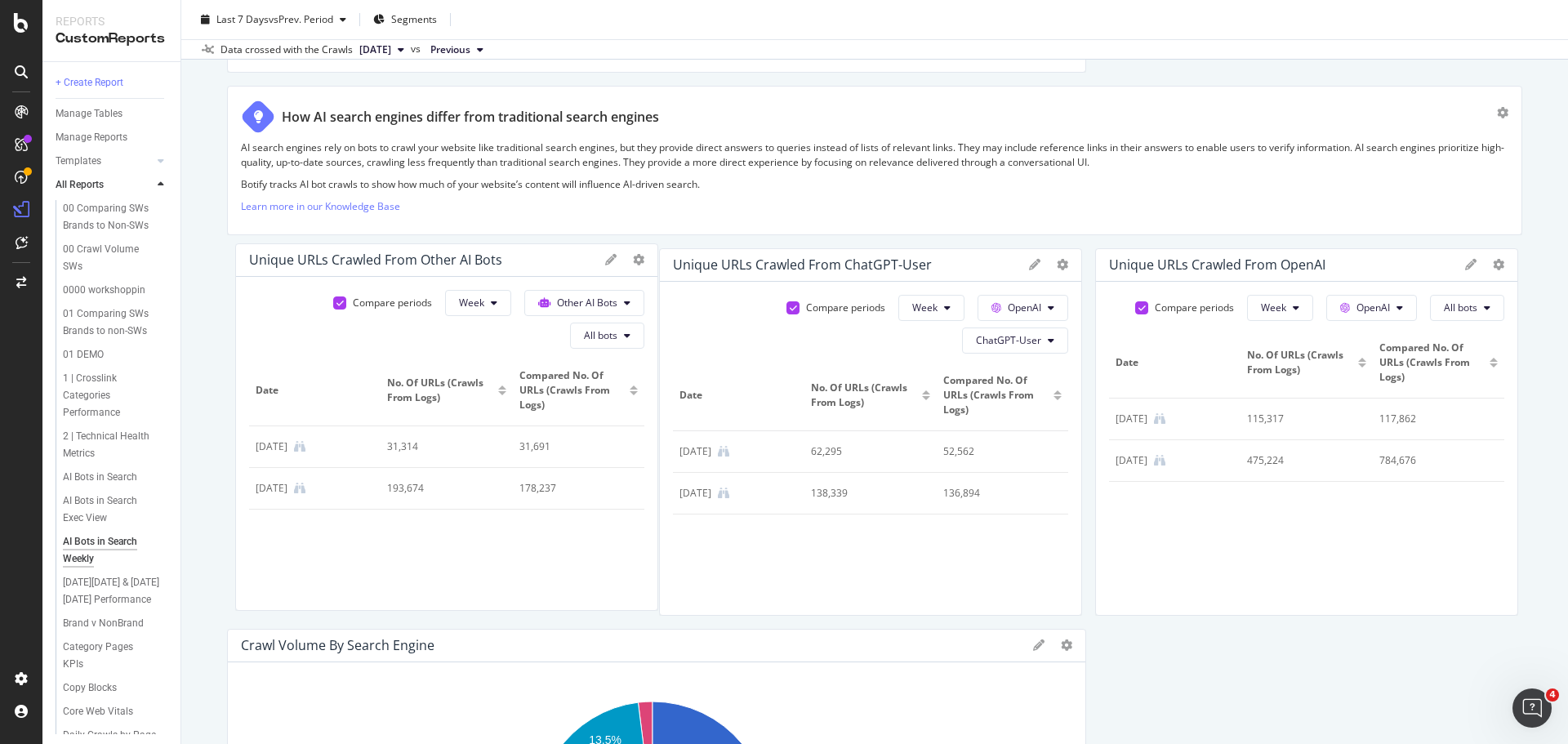
drag, startPoint x: 1194, startPoint y: 261, endPoint x: 738, endPoint y: 258, distance: 456.0
click at [309, 256] on div "Unique URLs Crawled from Other AI Bots" at bounding box center [375, 259] width 253 height 16
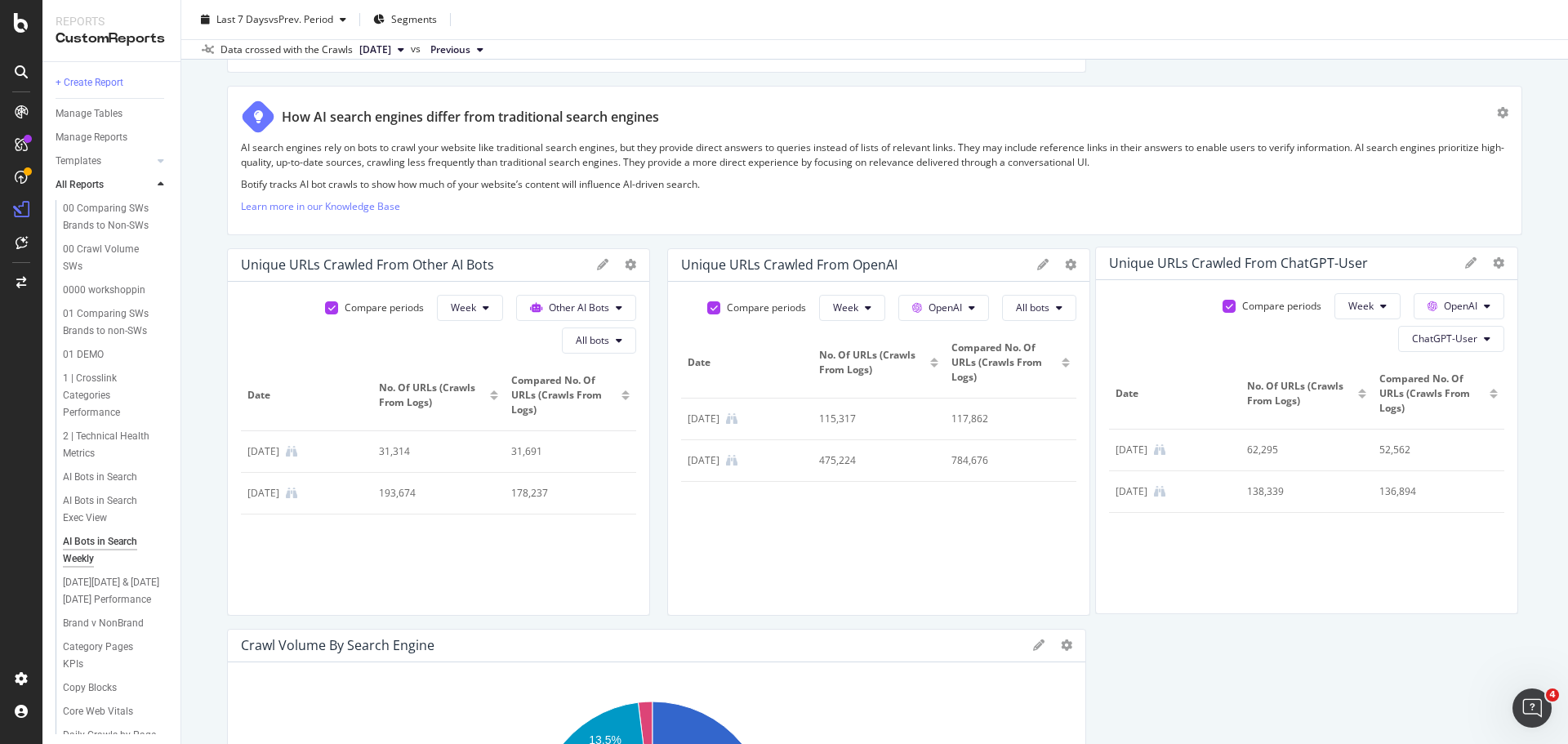
drag, startPoint x: 738, startPoint y: 263, endPoint x: 1191, endPoint y: 261, distance: 453.0
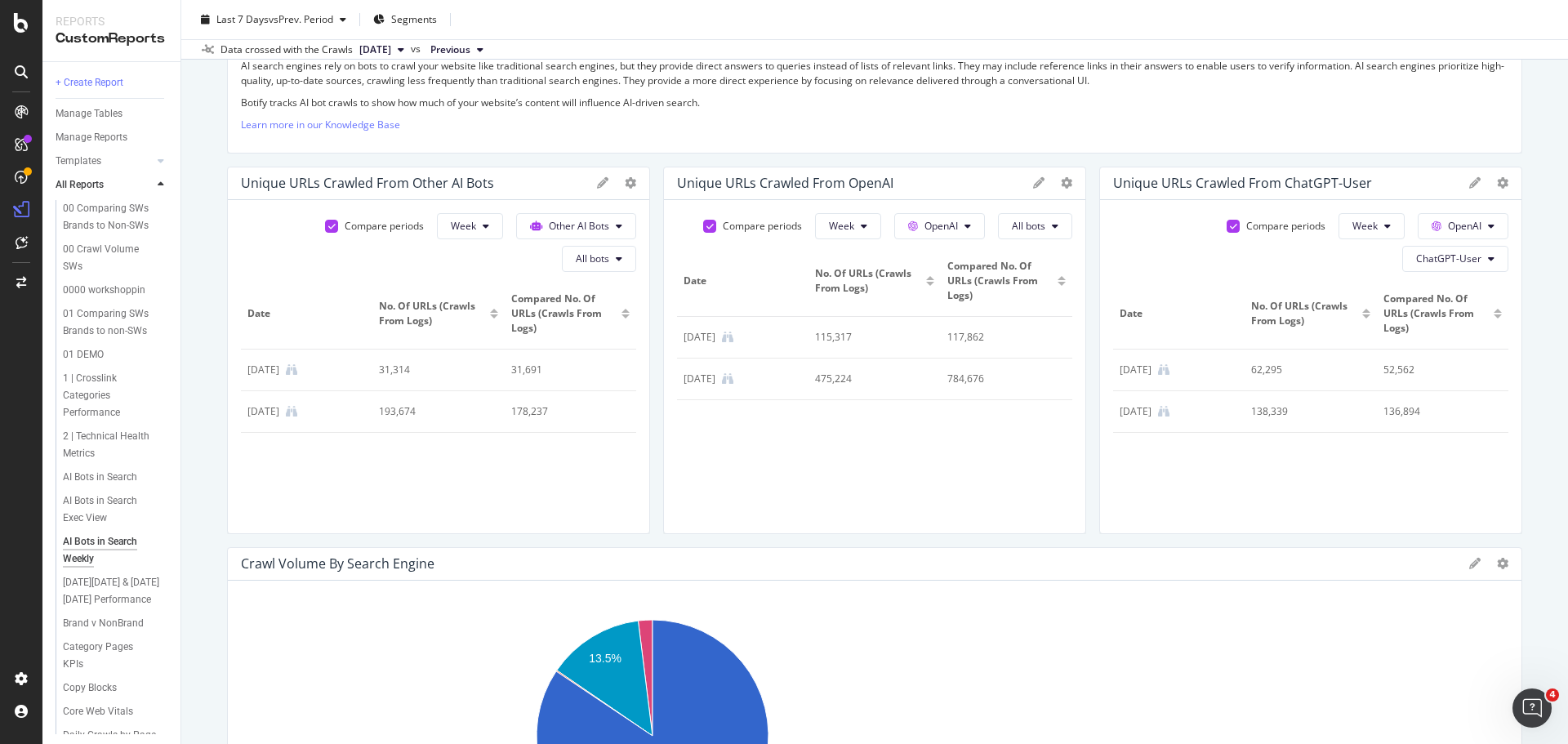
drag, startPoint x: 1072, startPoint y: 609, endPoint x: 1511, endPoint y: 583, distance: 439.8
click at [1044, 514] on div "AI Bots in Search Weekly AI Bots in Search Weekly Gap.com Clone Schedule Email …" at bounding box center [874, 372] width 1386 height 744
